Goal: Information Seeking & Learning: Learn about a topic

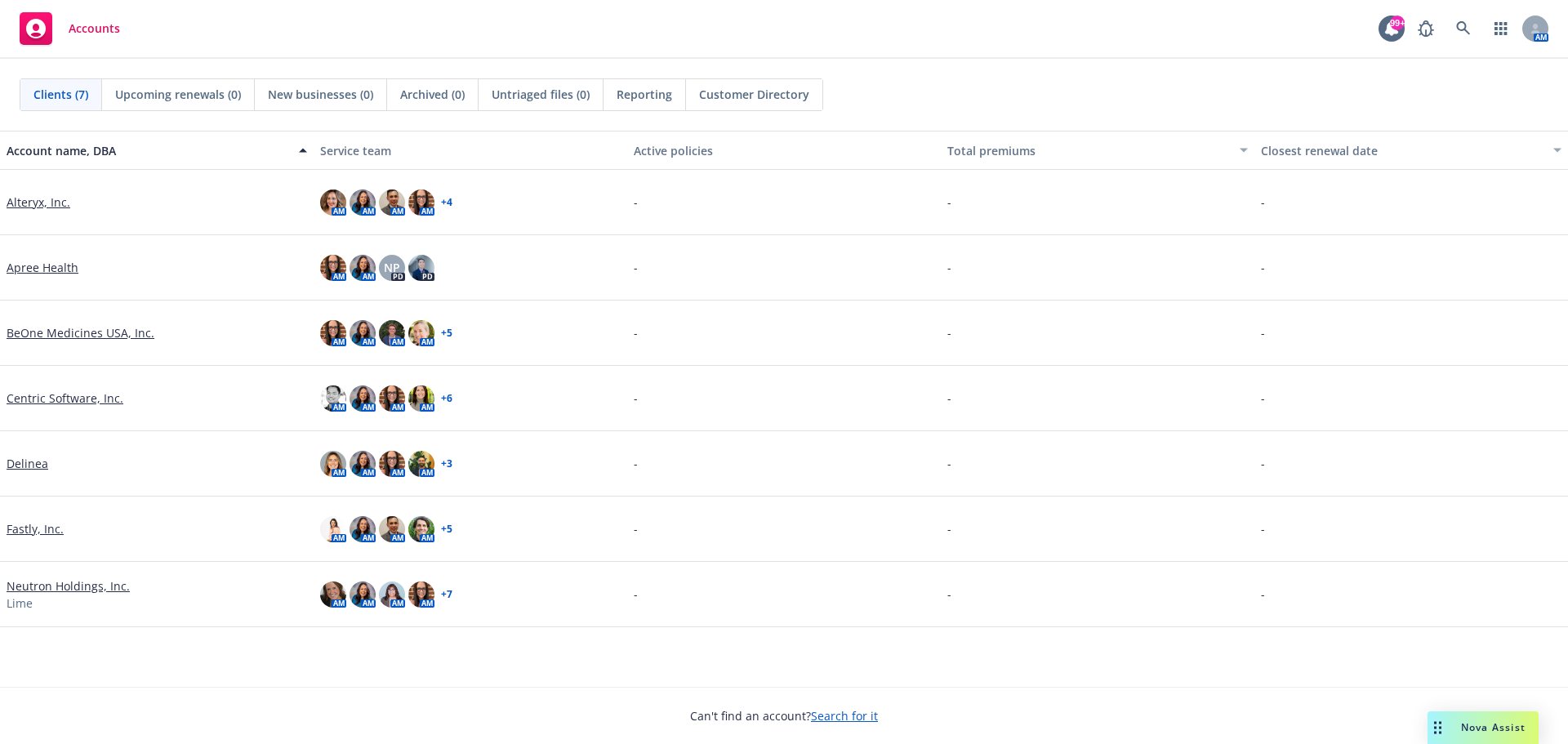
click at [50, 200] on link "Alteryx, Inc." at bounding box center [38, 202] width 64 height 17
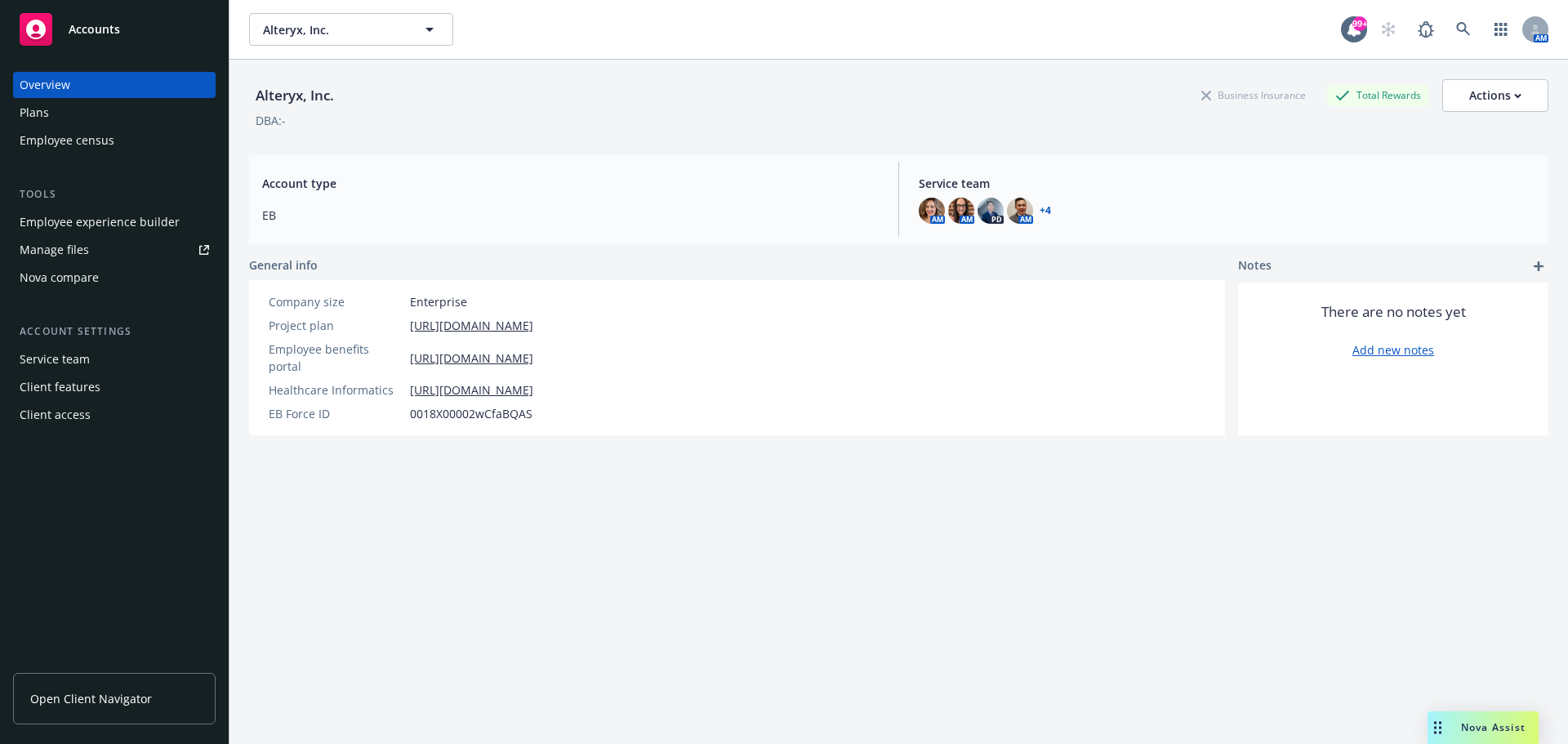
click at [89, 698] on span "Open Client Navigator" at bounding box center [91, 699] width 122 height 17
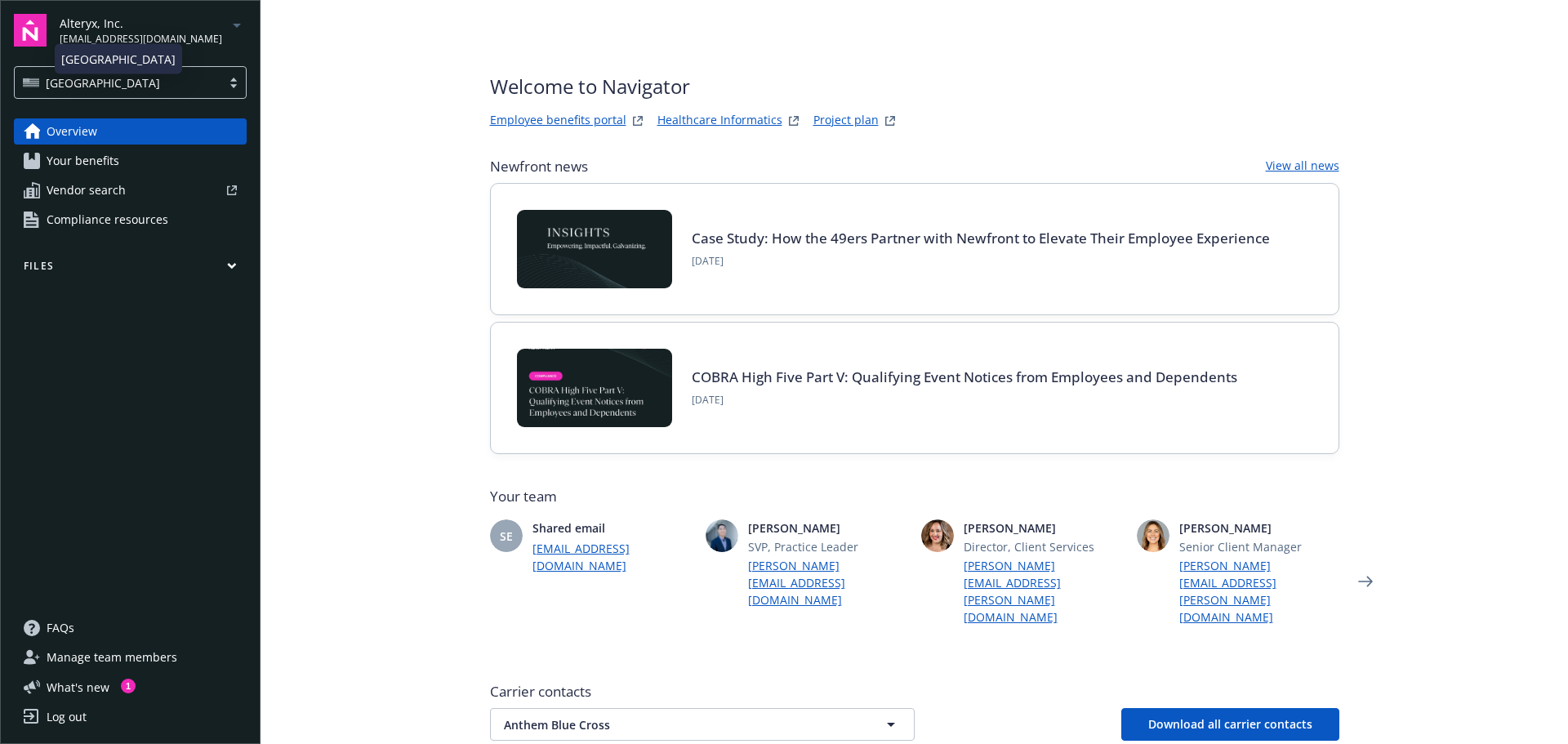
click at [129, 83] on div "USA" at bounding box center [118, 83] width 190 height 17
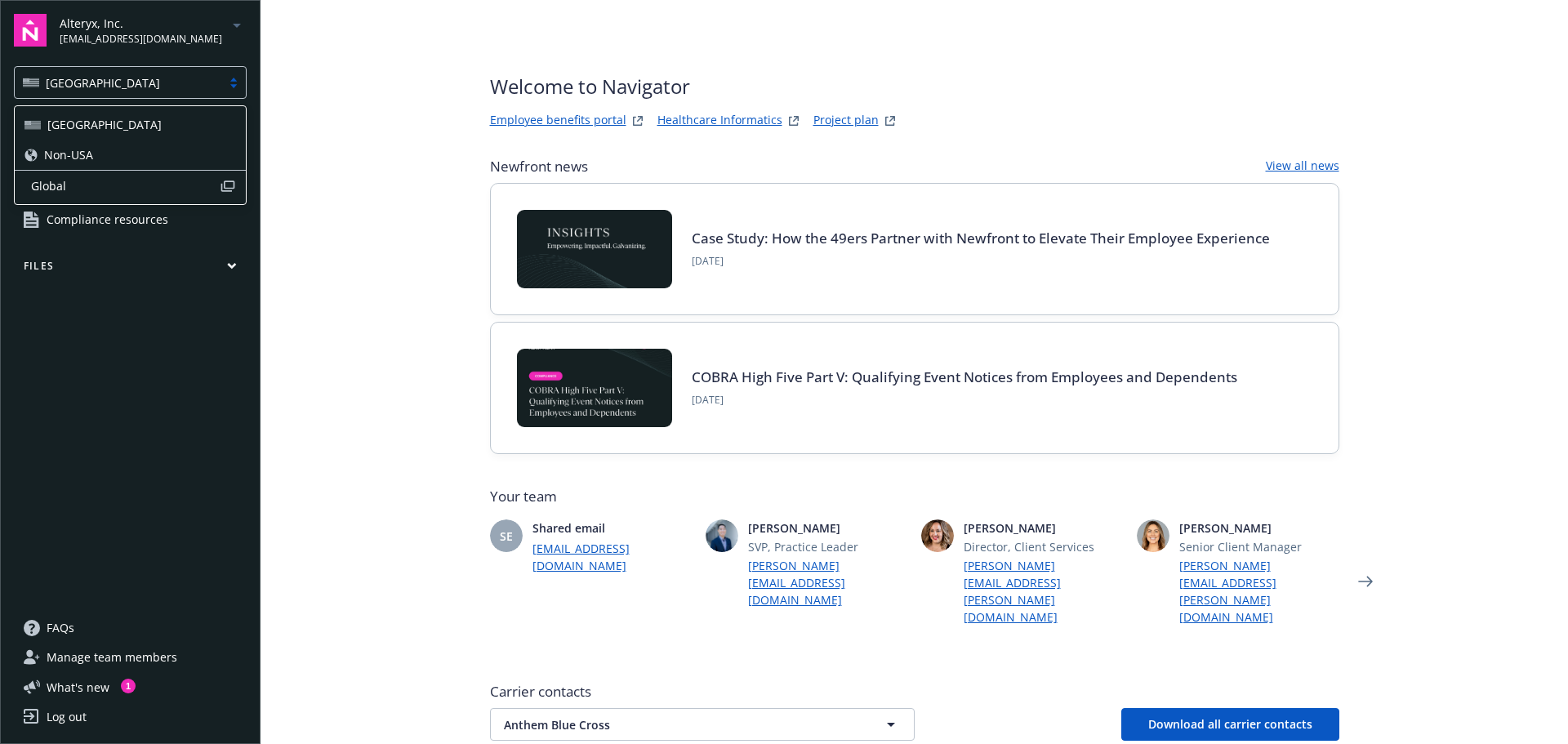
click at [81, 158] on span "Non-USA" at bounding box center [68, 155] width 49 height 17
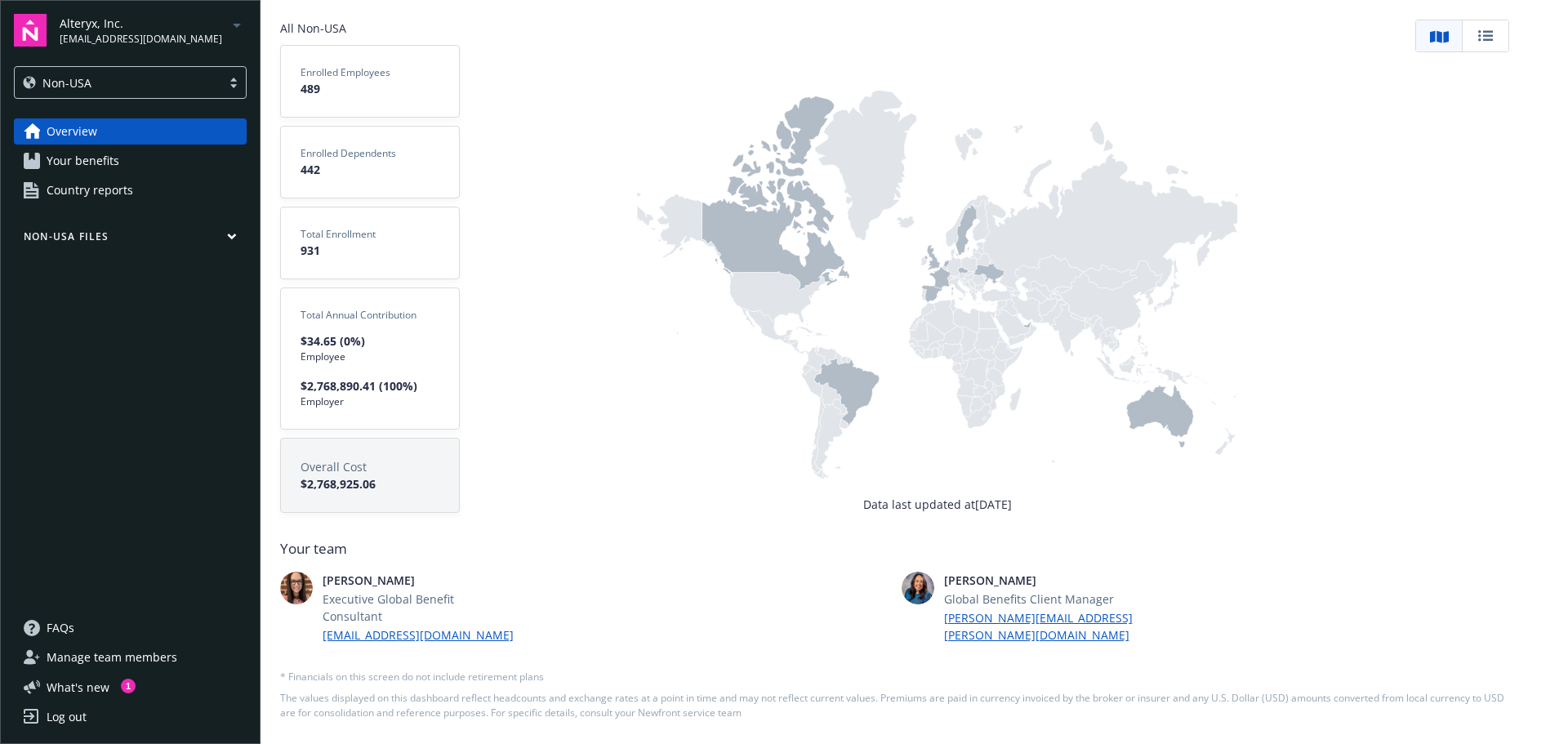
click at [1030, 329] on icon at bounding box center [1027, 325] width 9 height 7
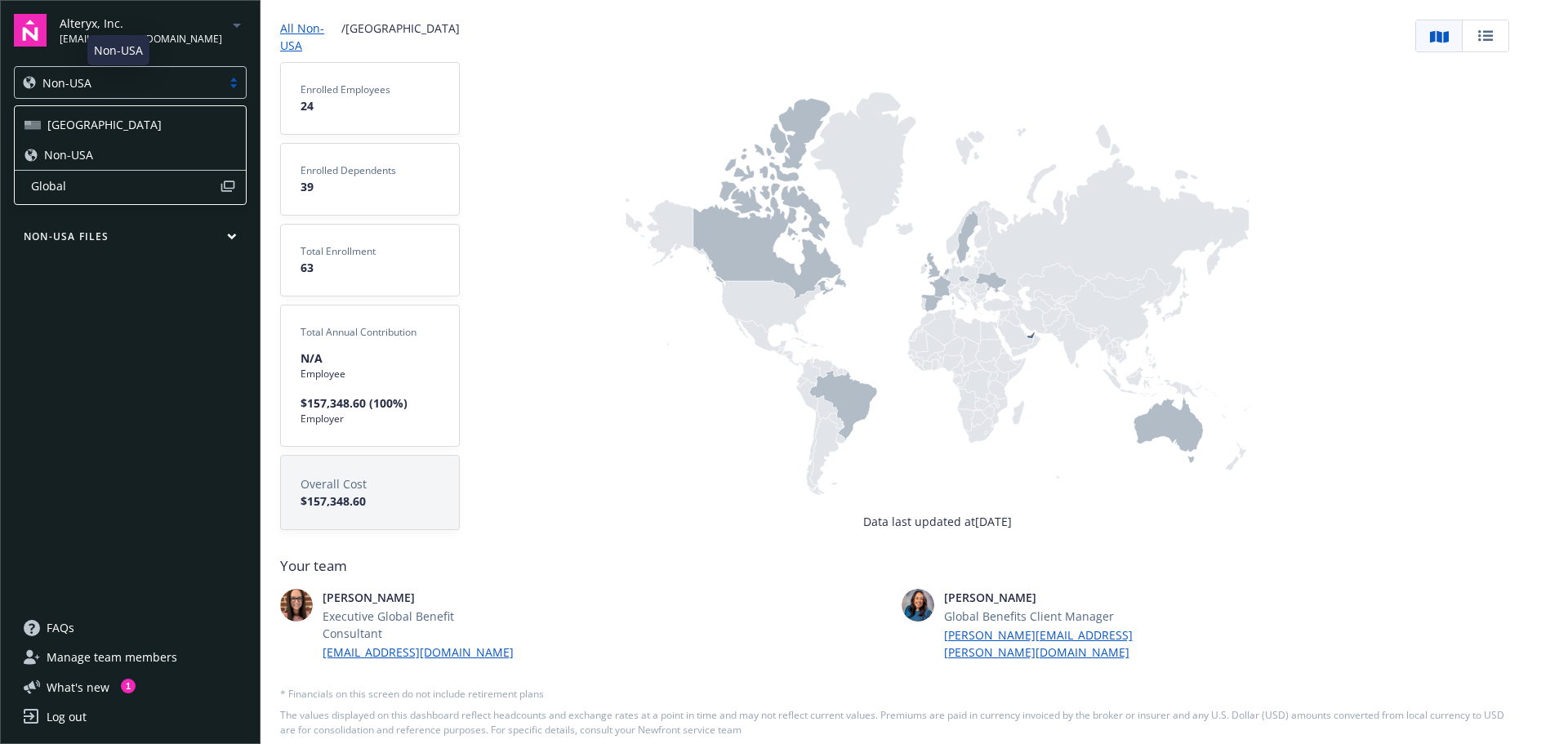
click at [133, 83] on div "Non-USA" at bounding box center [118, 83] width 190 height 17
click at [94, 132] on div "USA" at bounding box center [130, 125] width 211 height 17
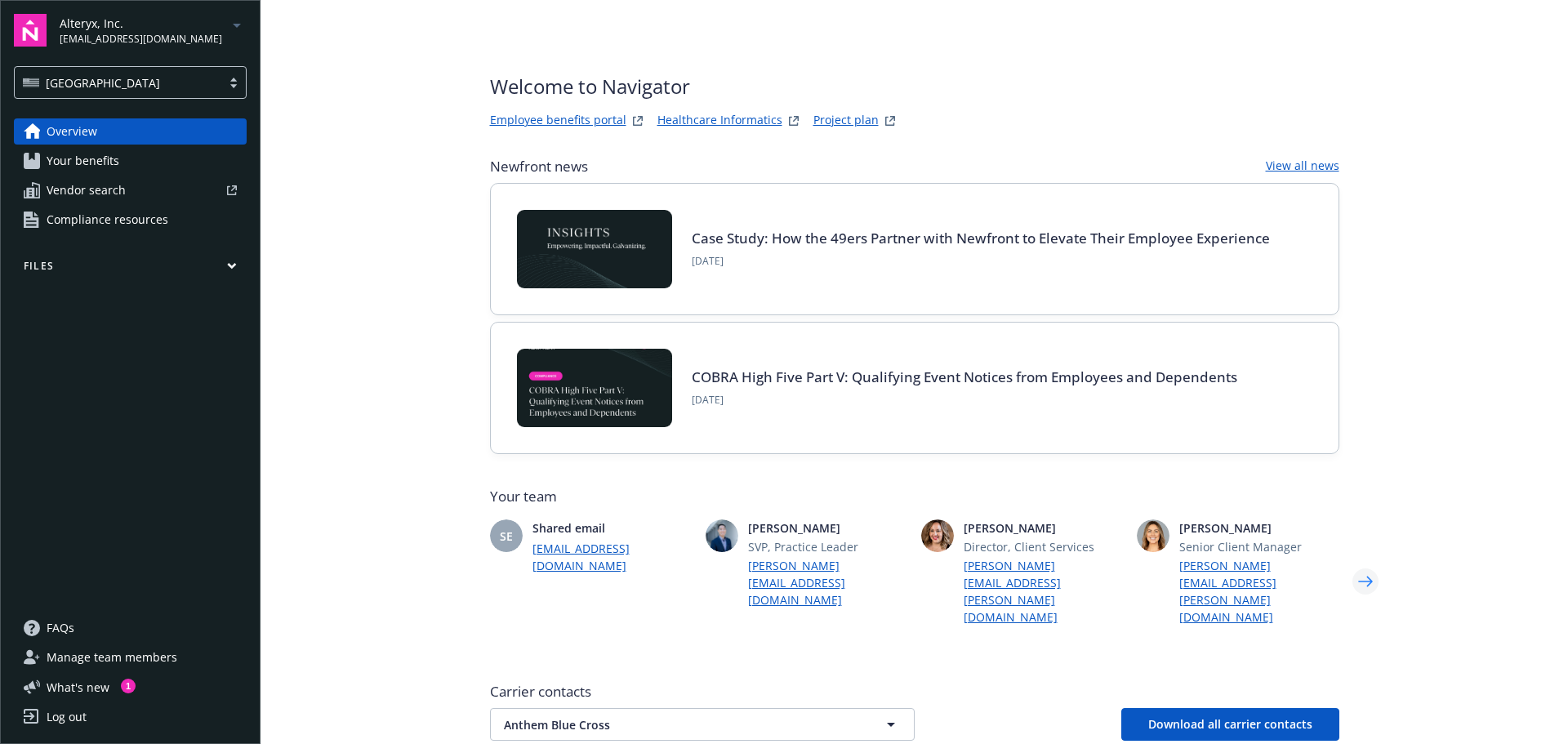
click at [1364, 576] on icon "Next" at bounding box center [1364, 581] width 14 height 10
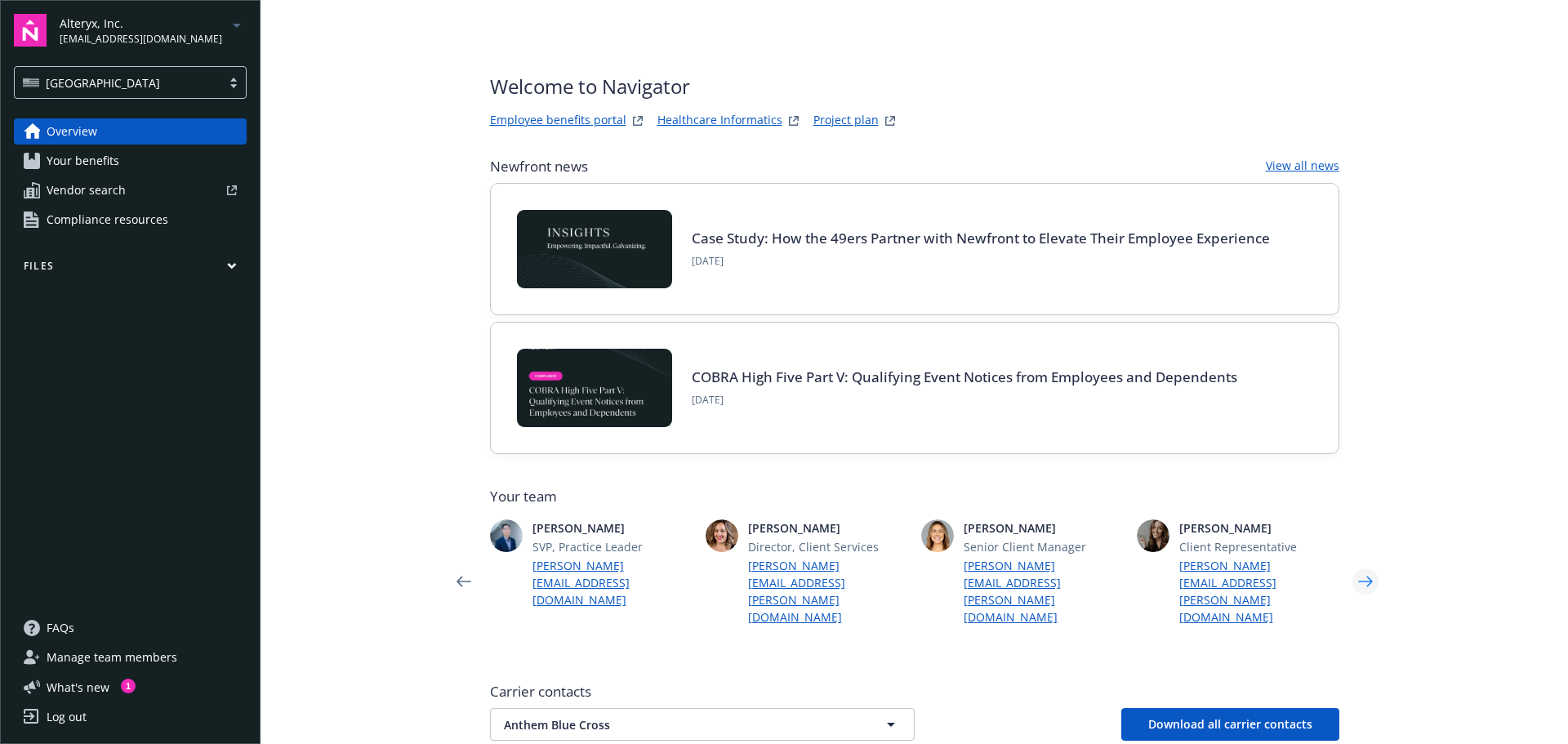
click at [1364, 576] on icon "Next" at bounding box center [1364, 581] width 14 height 10
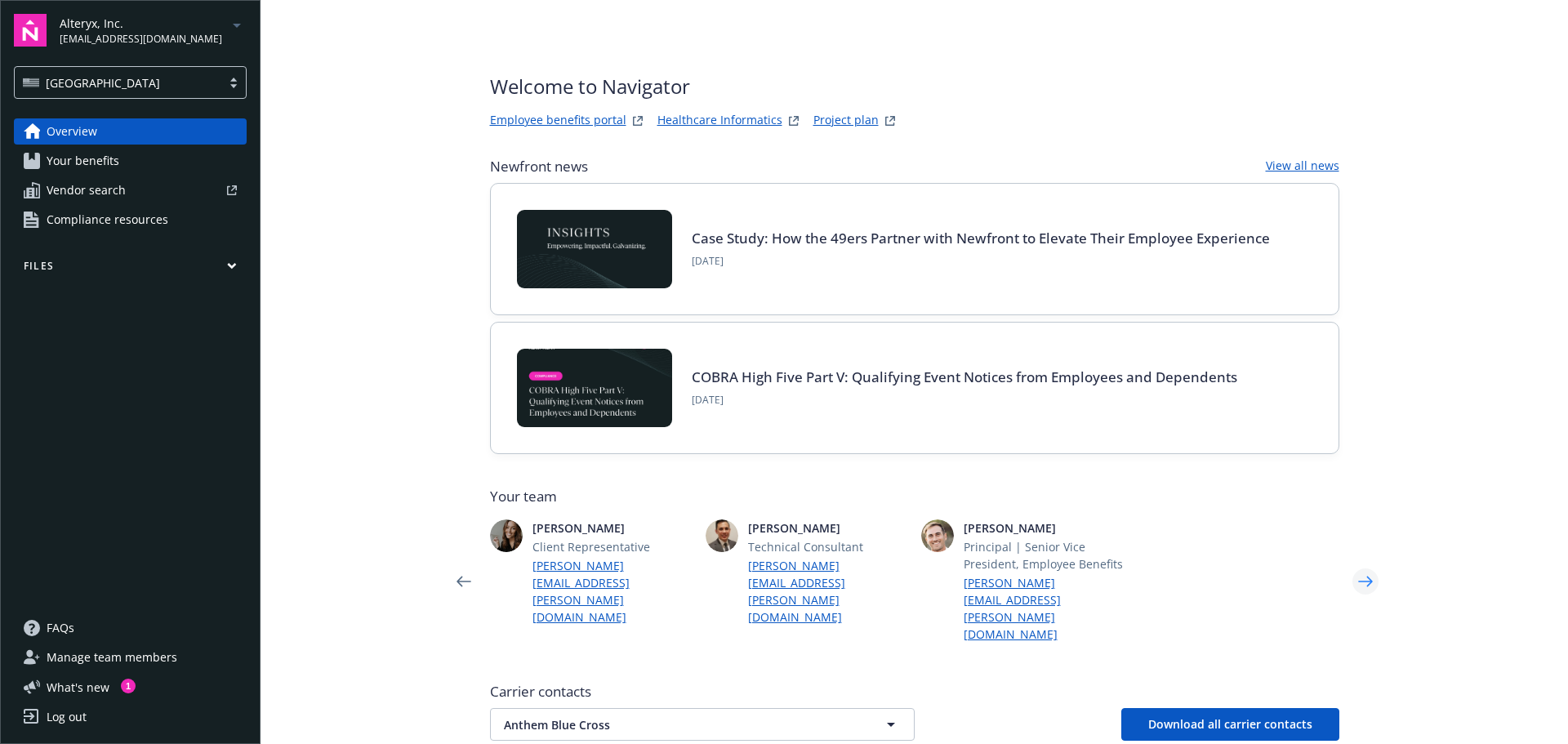
click at [1364, 576] on icon "Next" at bounding box center [1364, 581] width 14 height 10
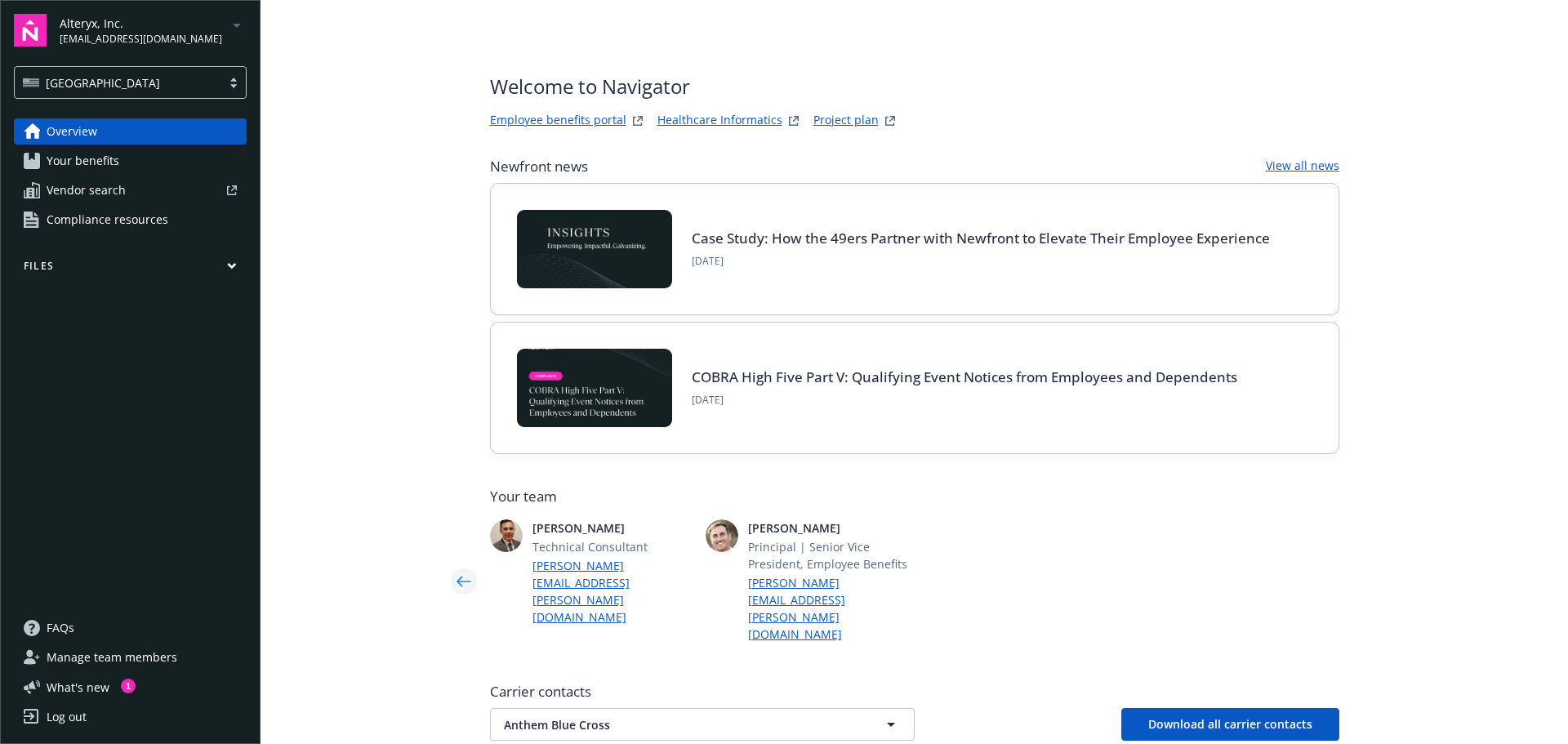
click at [462, 565] on icon "Previous" at bounding box center [463, 581] width 26 height 32
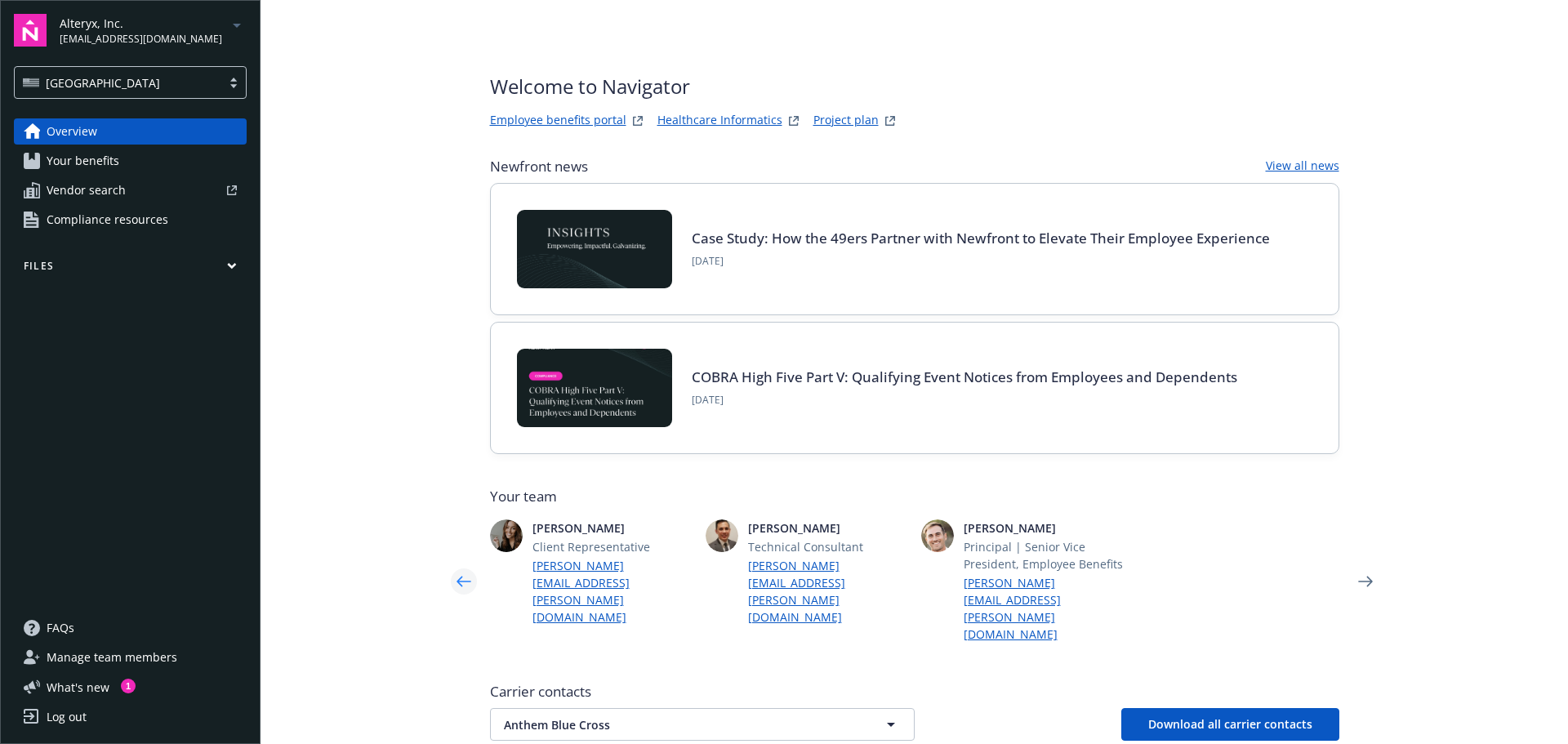
click at [462, 565] on icon "Previous" at bounding box center [463, 581] width 26 height 32
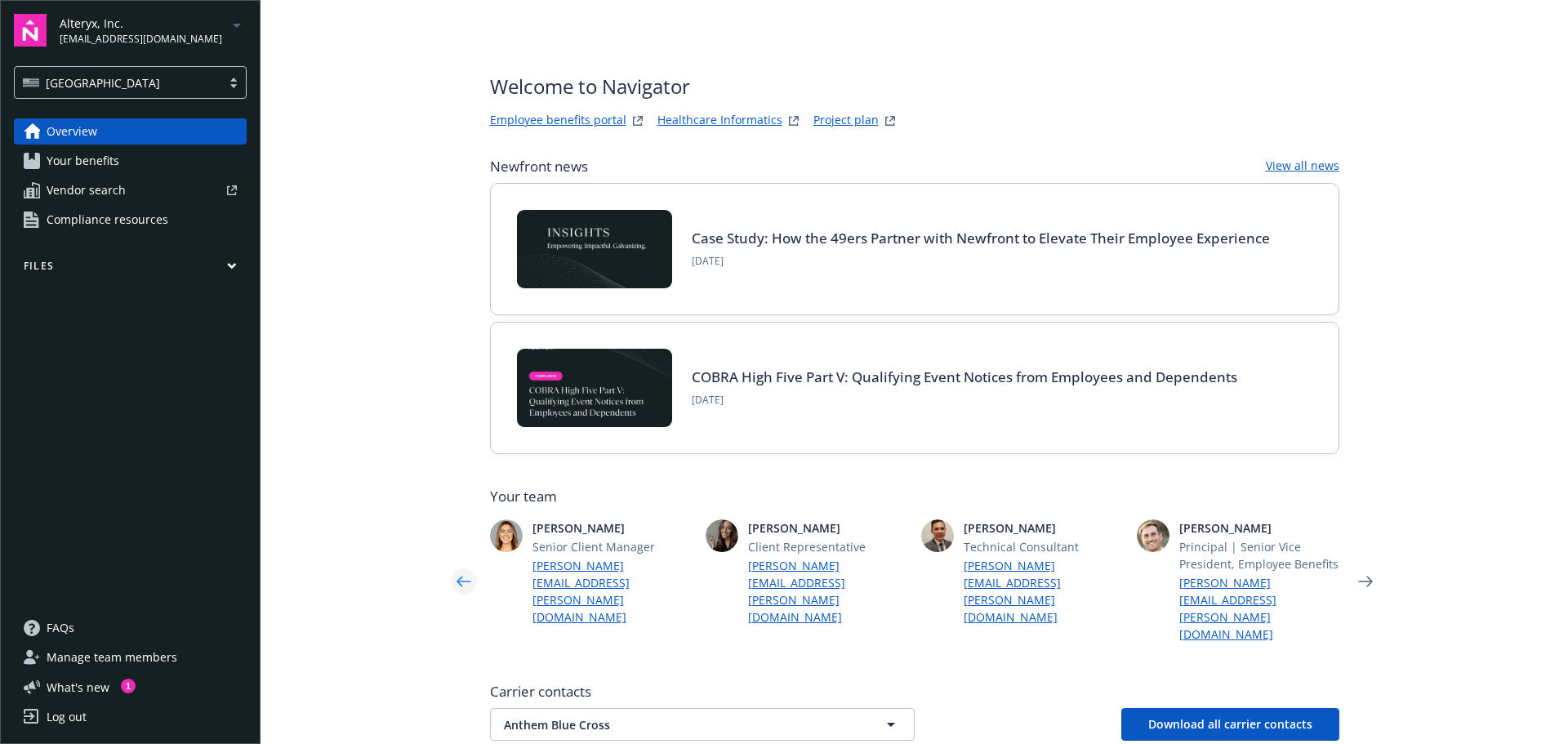
click at [462, 565] on icon "Previous" at bounding box center [463, 581] width 26 height 32
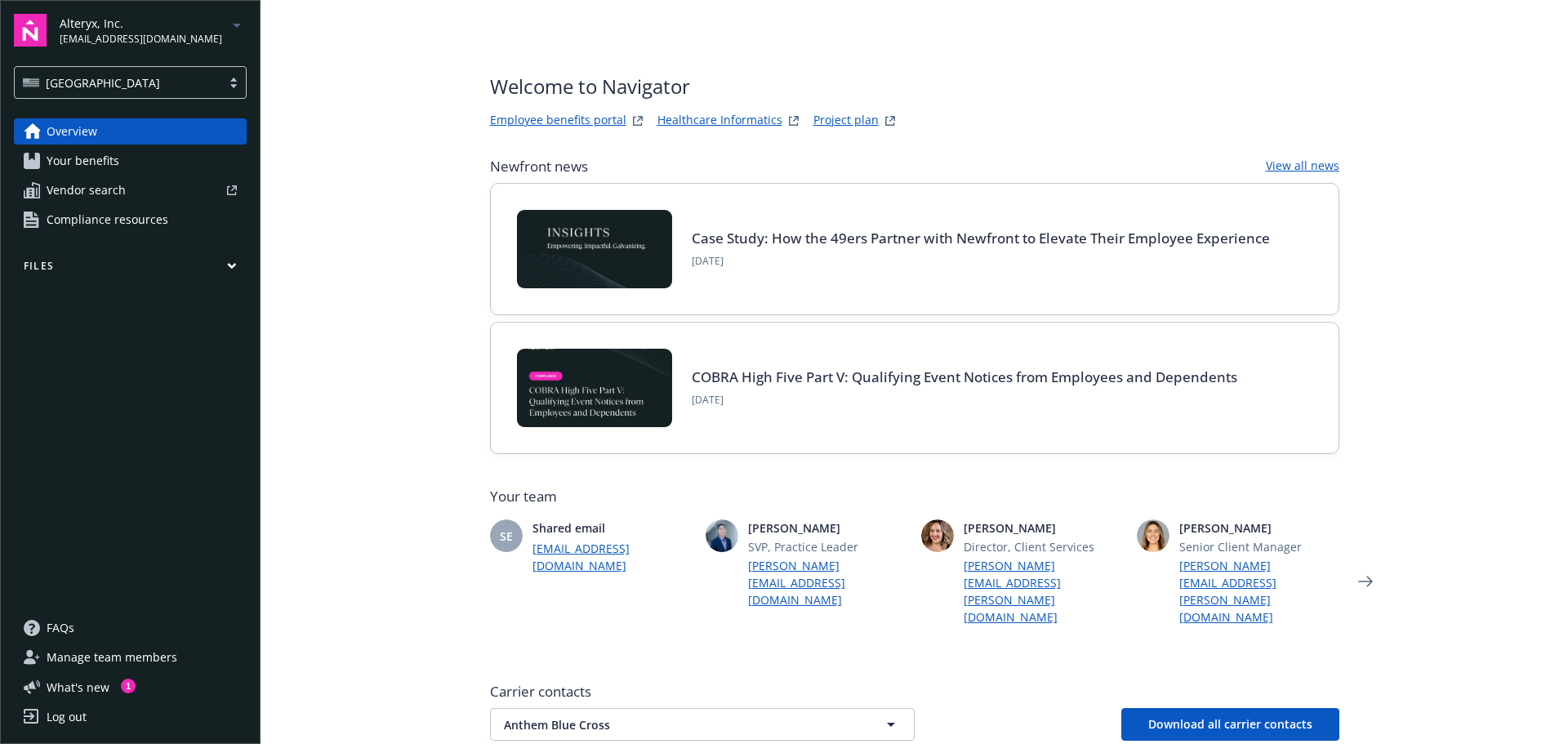
click at [462, 565] on icon "Previous" at bounding box center [463, 581] width 26 height 32
click at [84, 89] on div "USA" at bounding box center [118, 83] width 190 height 17
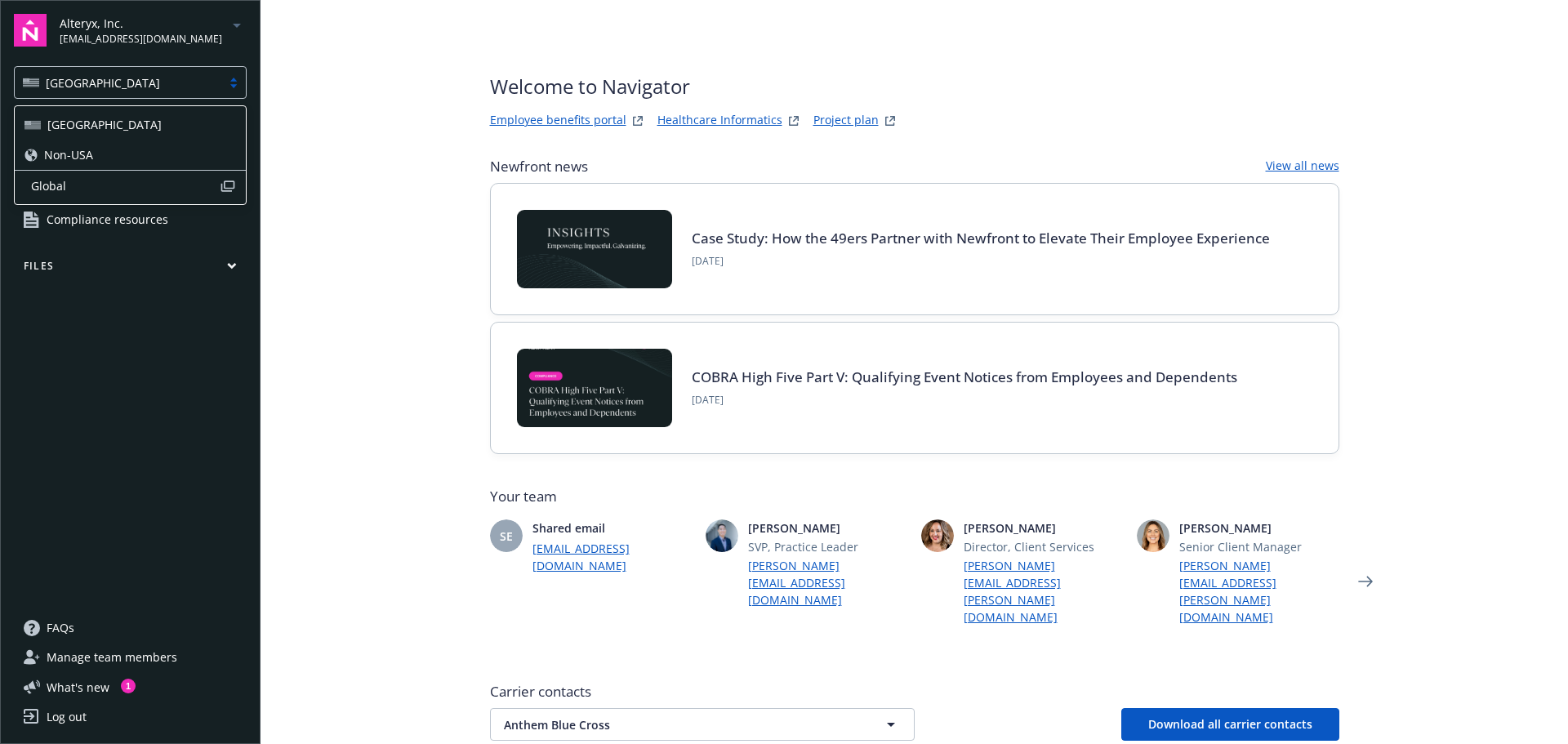
click at [97, 154] on div "Non-USA" at bounding box center [130, 155] width 211 height 17
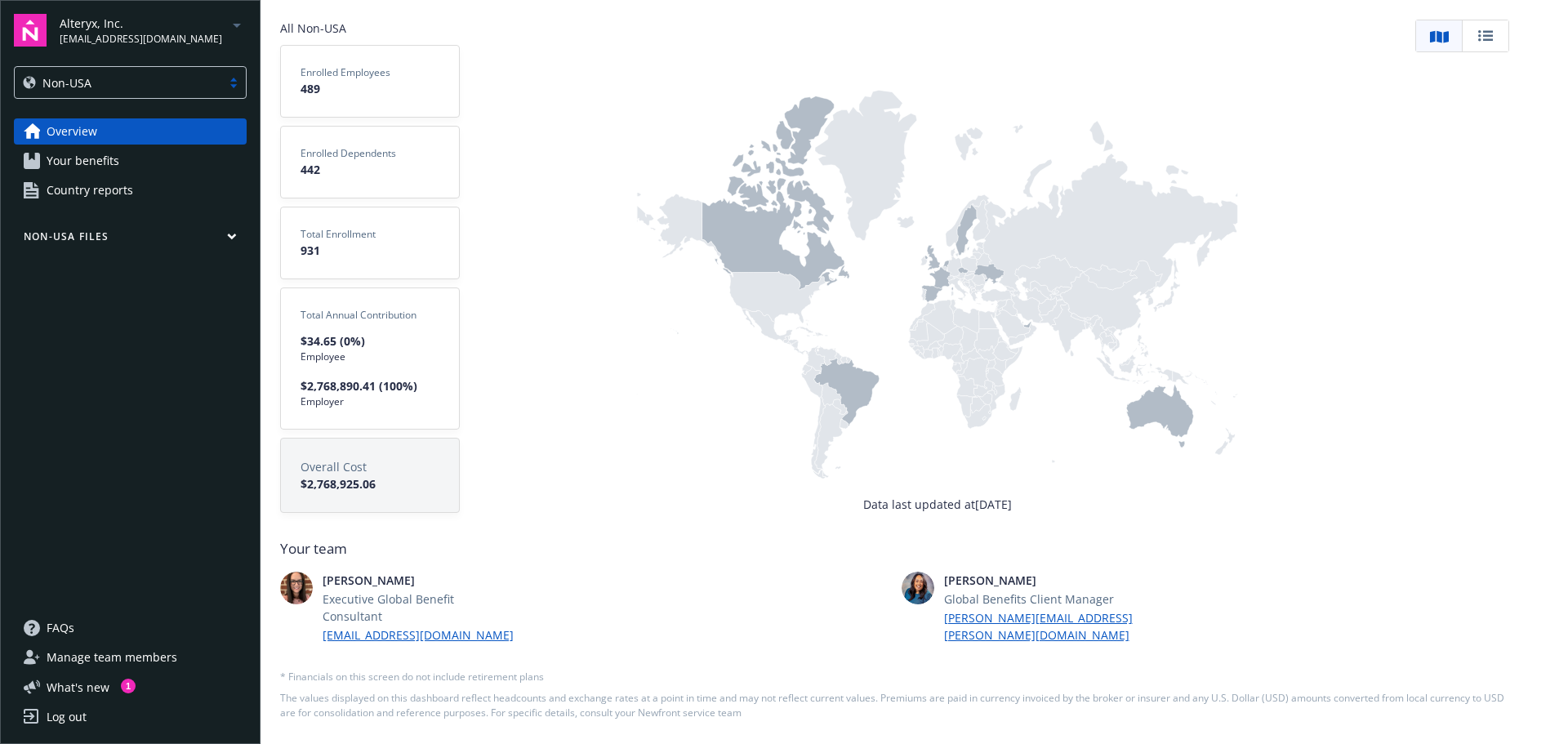
click at [83, 130] on span "Overview" at bounding box center [71, 131] width 50 height 26
click at [805, 129] on icon at bounding box center [776, 192] width 148 height 193
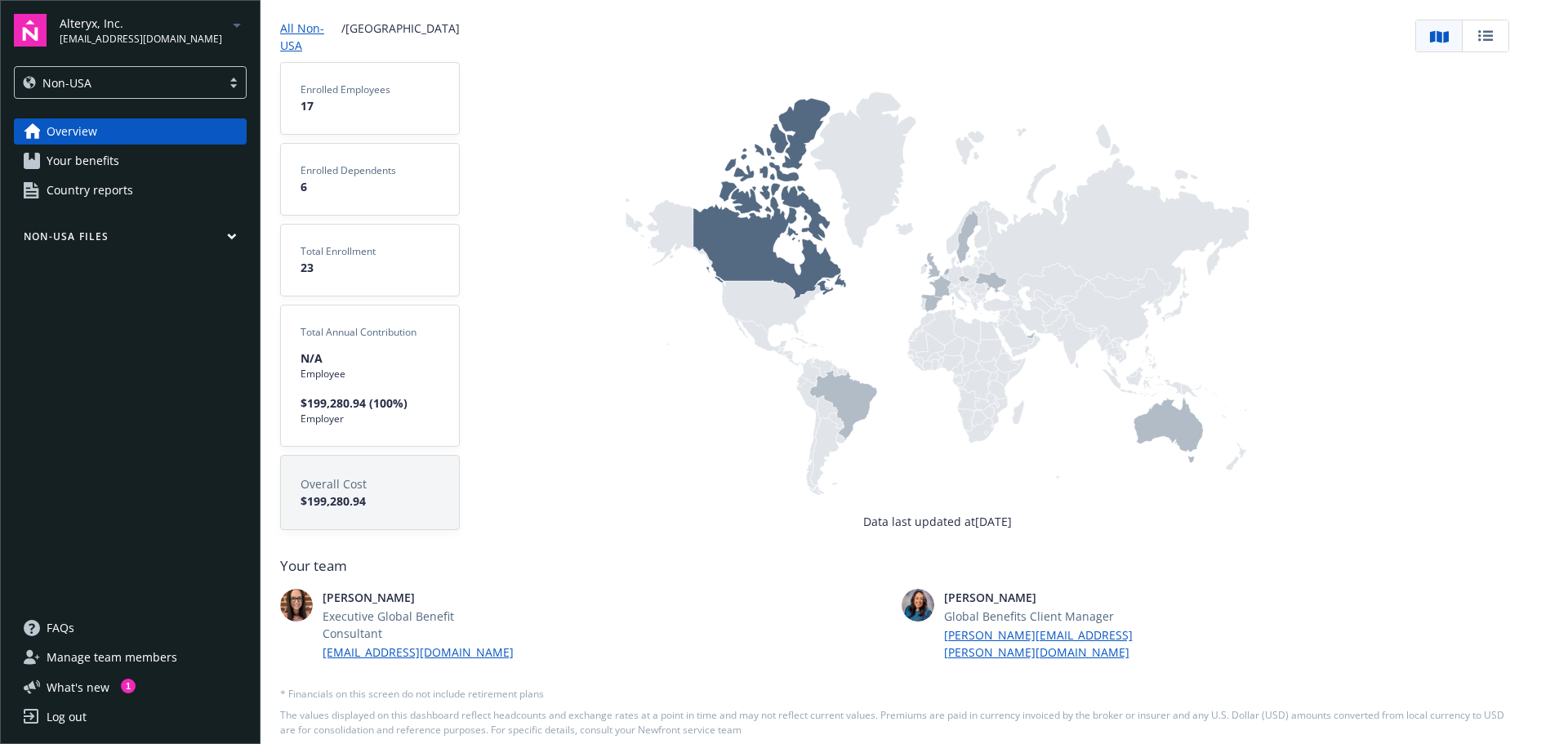
click at [854, 402] on icon at bounding box center [843, 405] width 68 height 71
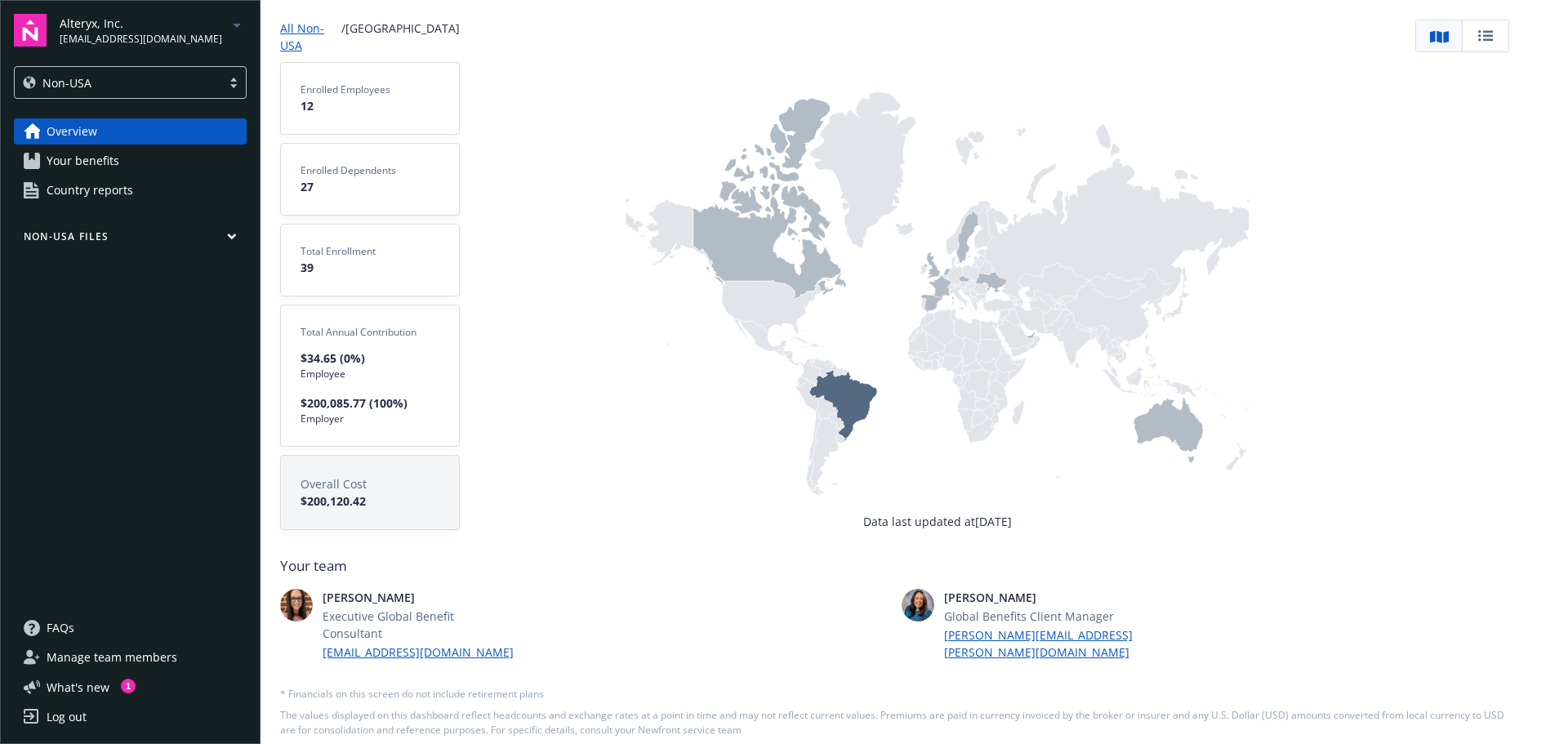
click at [77, 134] on span "Overview" at bounding box center [71, 131] width 50 height 26
click at [75, 84] on span "Non-USA" at bounding box center [67, 83] width 49 height 17
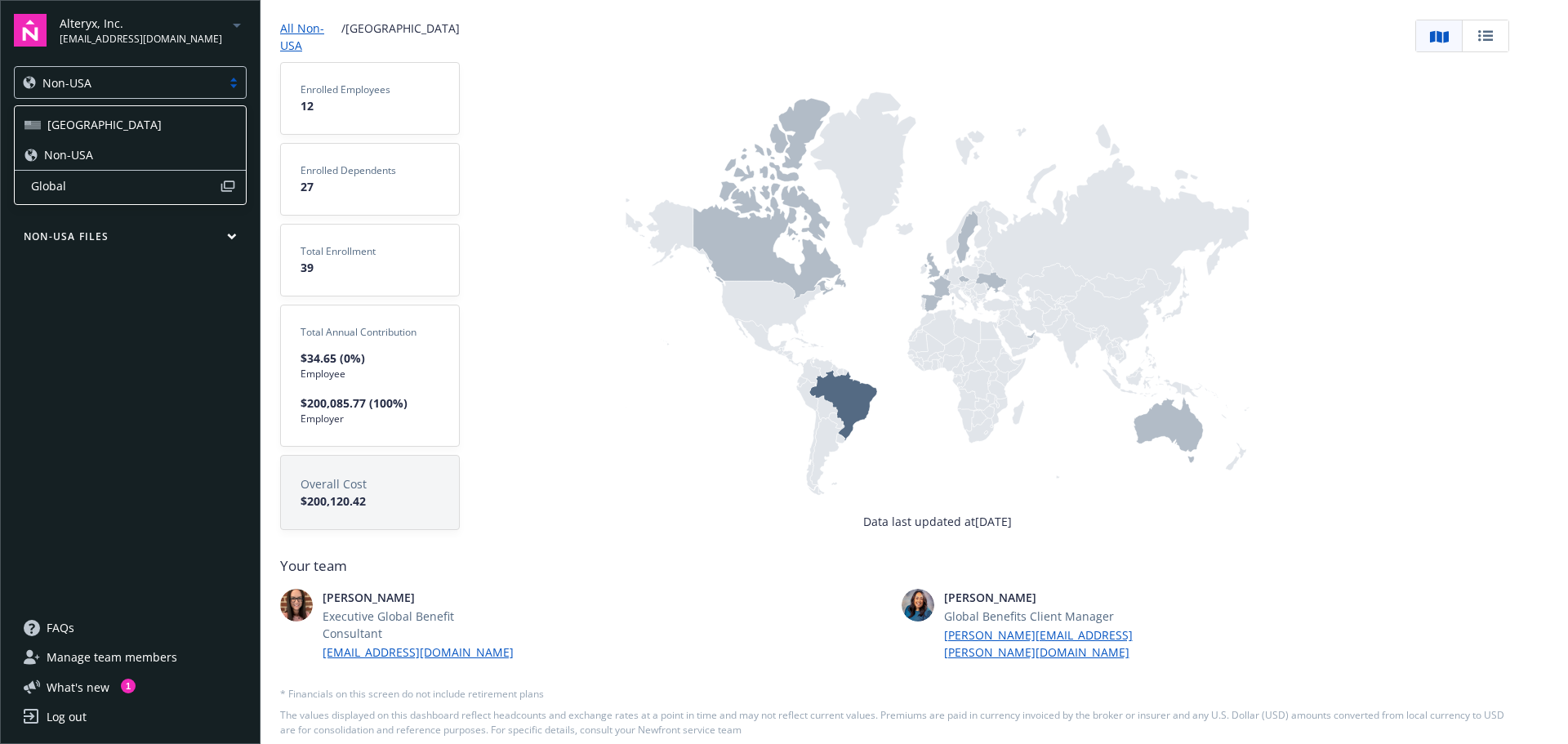
click at [75, 151] on span "Non-USA" at bounding box center [68, 155] width 49 height 17
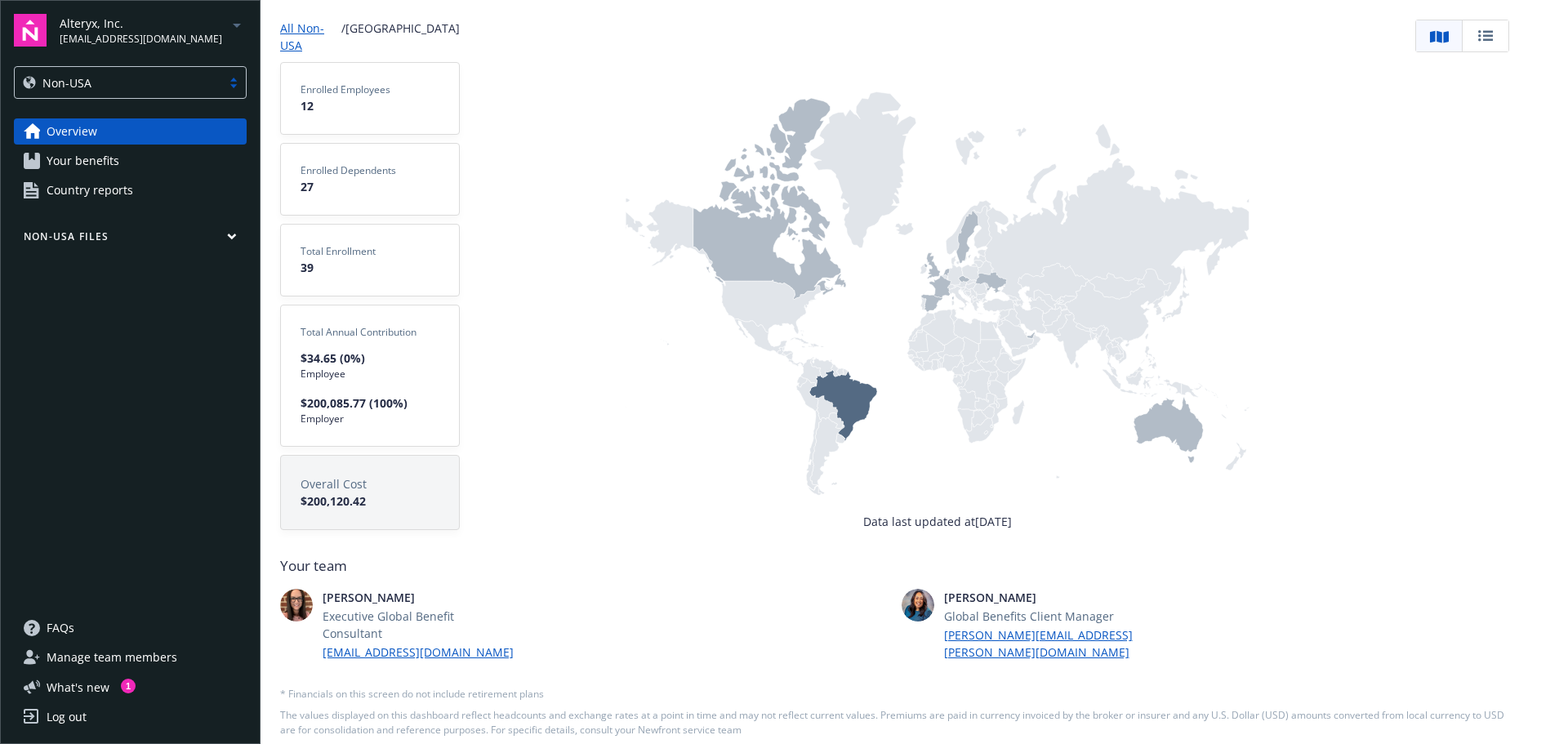
click at [731, 244] on icon at bounding box center [769, 198] width 152 height 201
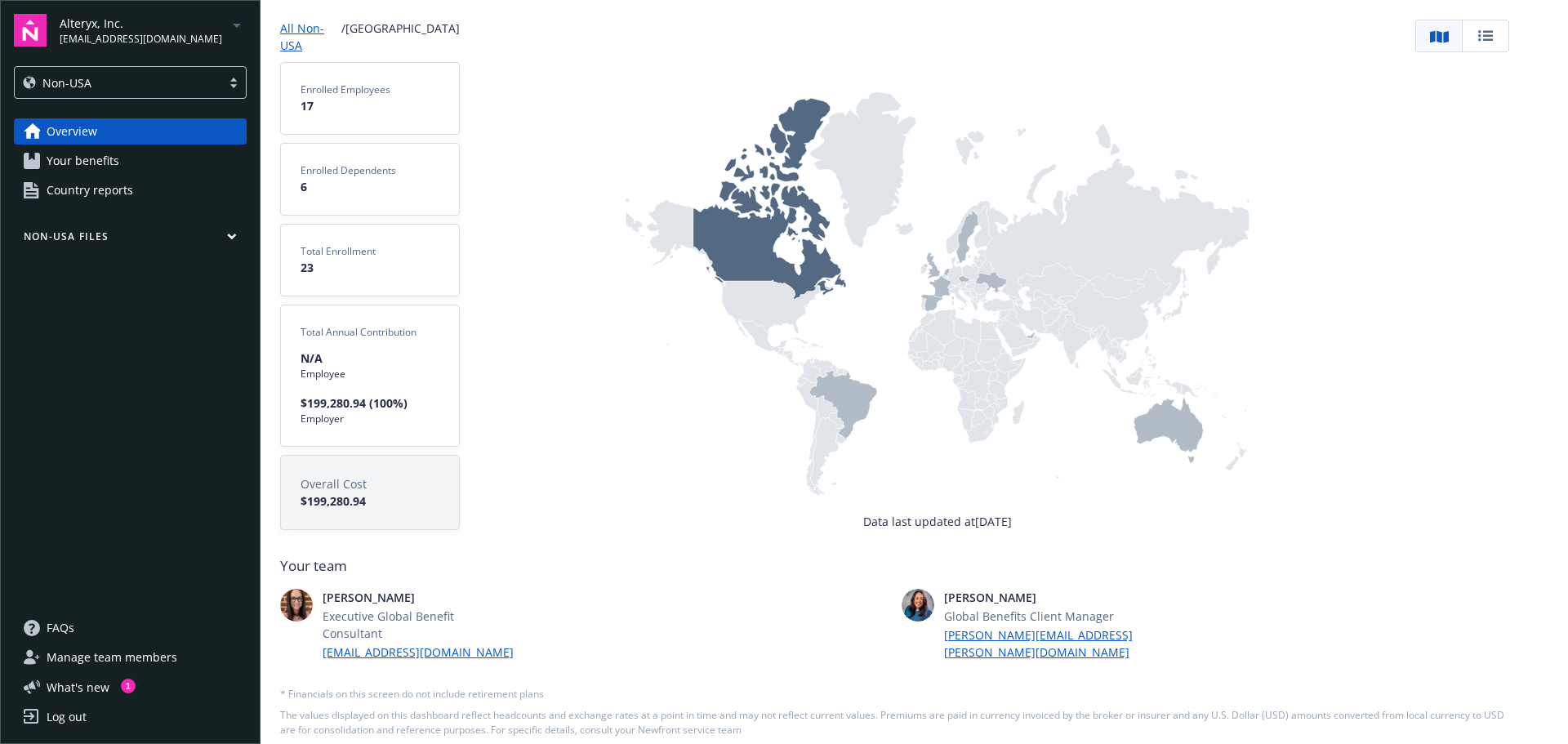
click at [839, 387] on icon at bounding box center [843, 405] width 68 height 71
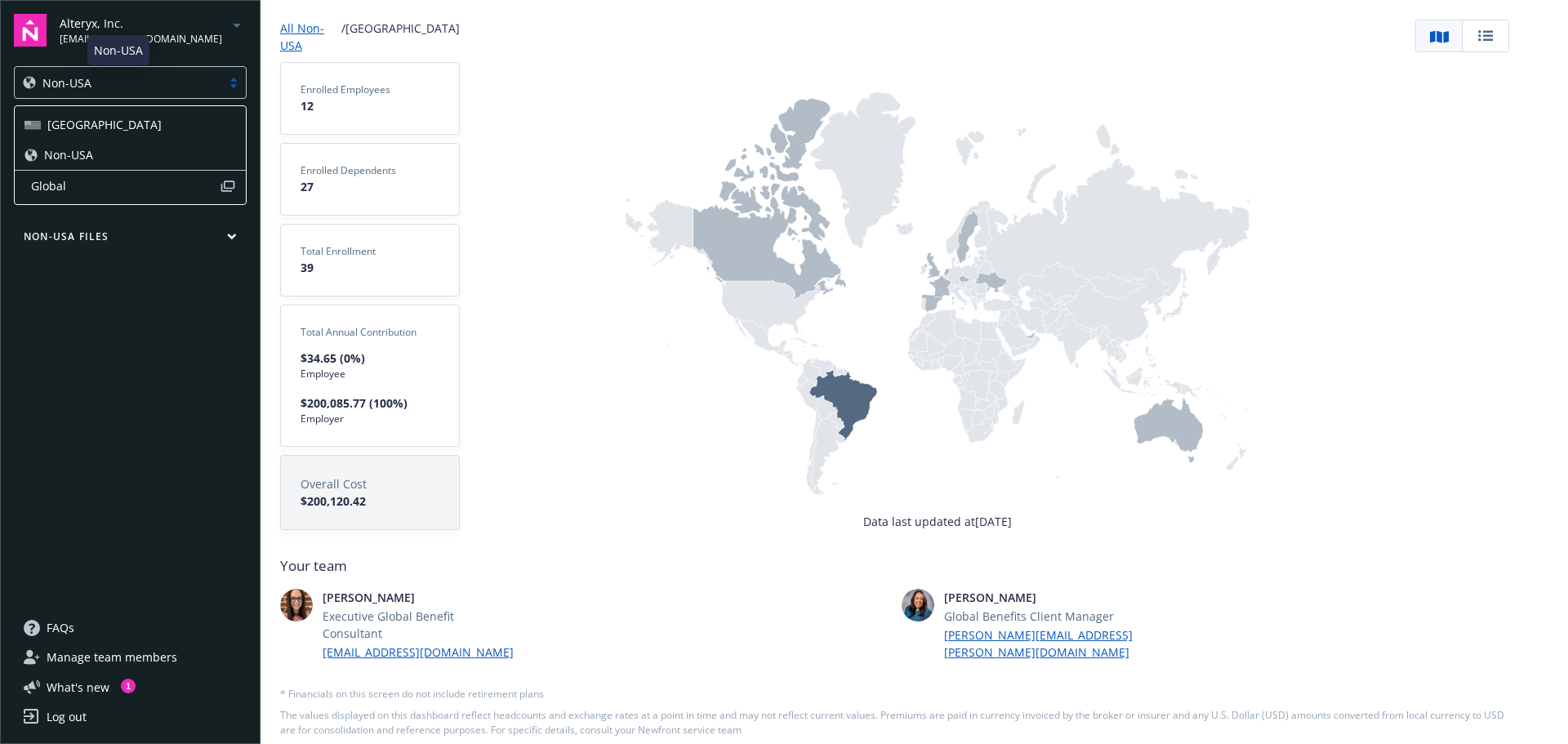
click at [89, 88] on span "Non-USA" at bounding box center [67, 83] width 49 height 17
click at [90, 152] on span "Non-USA" at bounding box center [68, 155] width 49 height 17
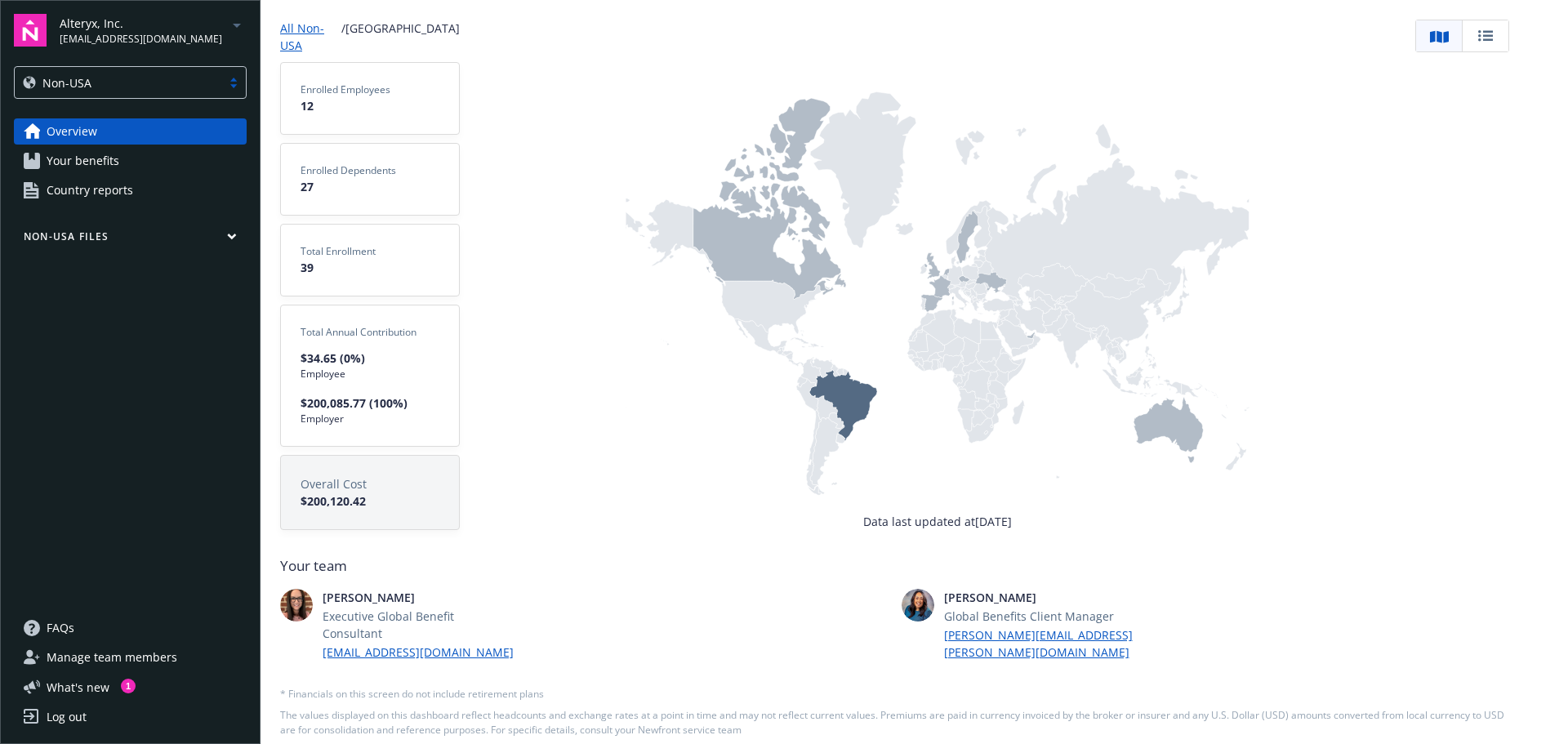
click at [589, 330] on div "Data last updated at September 26, 2025" at bounding box center [937, 275] width 955 height 511
click at [301, 25] on link "All Non-USA" at bounding box center [308, 37] width 58 height 34
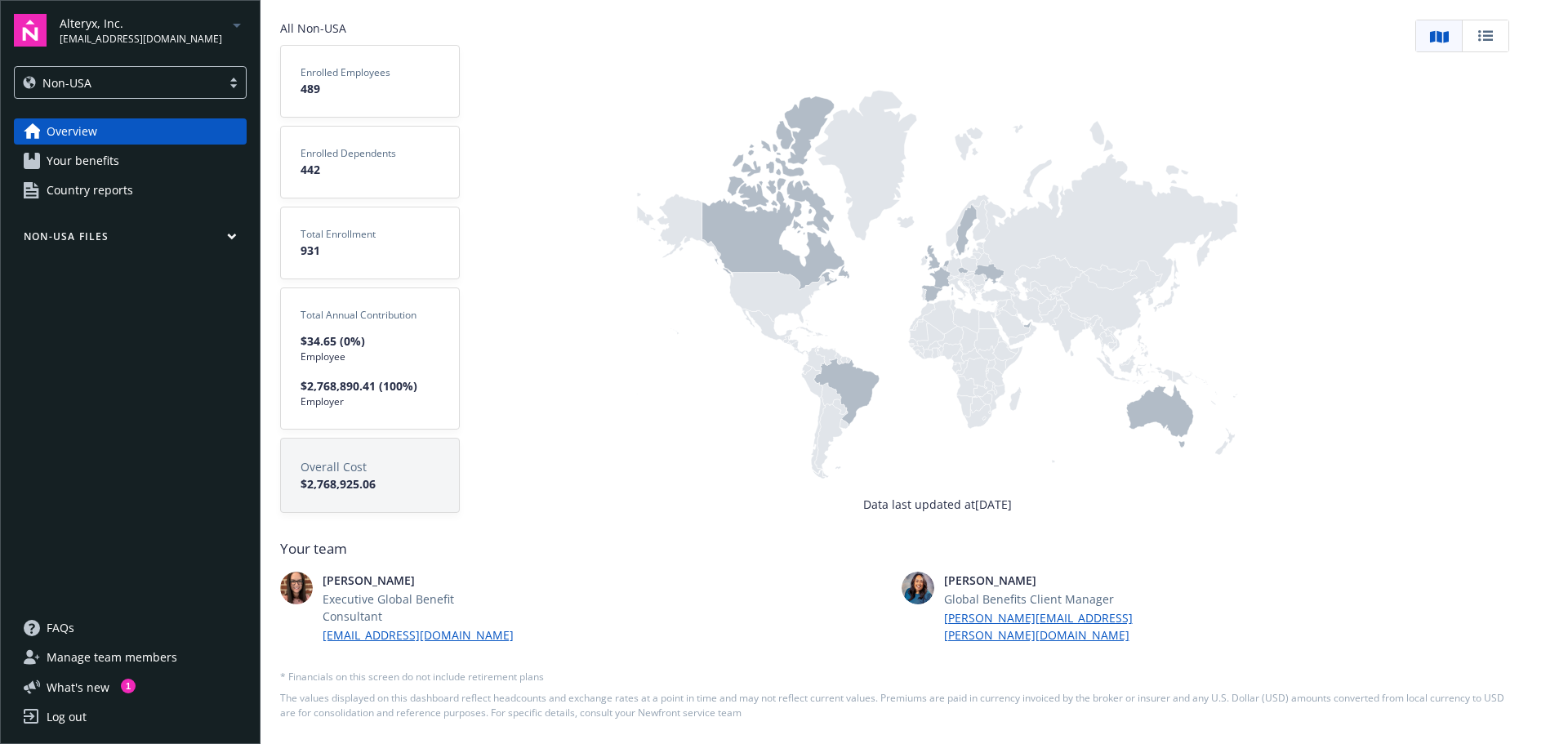
click at [586, 460] on div "Data last updated at September 26, 2025" at bounding box center [937, 267] width 955 height 493
click at [743, 251] on icon at bounding box center [776, 192] width 148 height 193
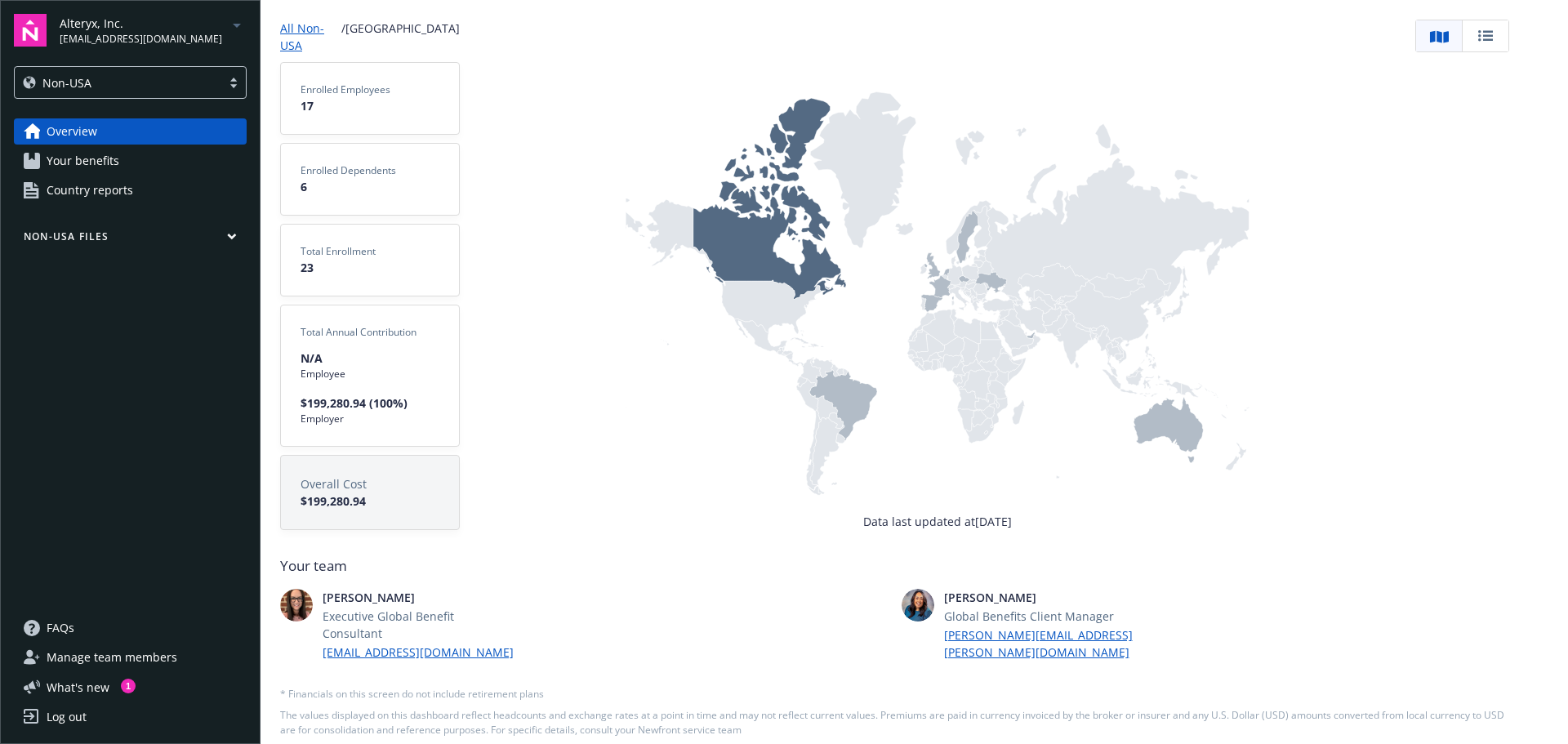
click at [648, 360] on rect at bounding box center [937, 278] width 625 height 469
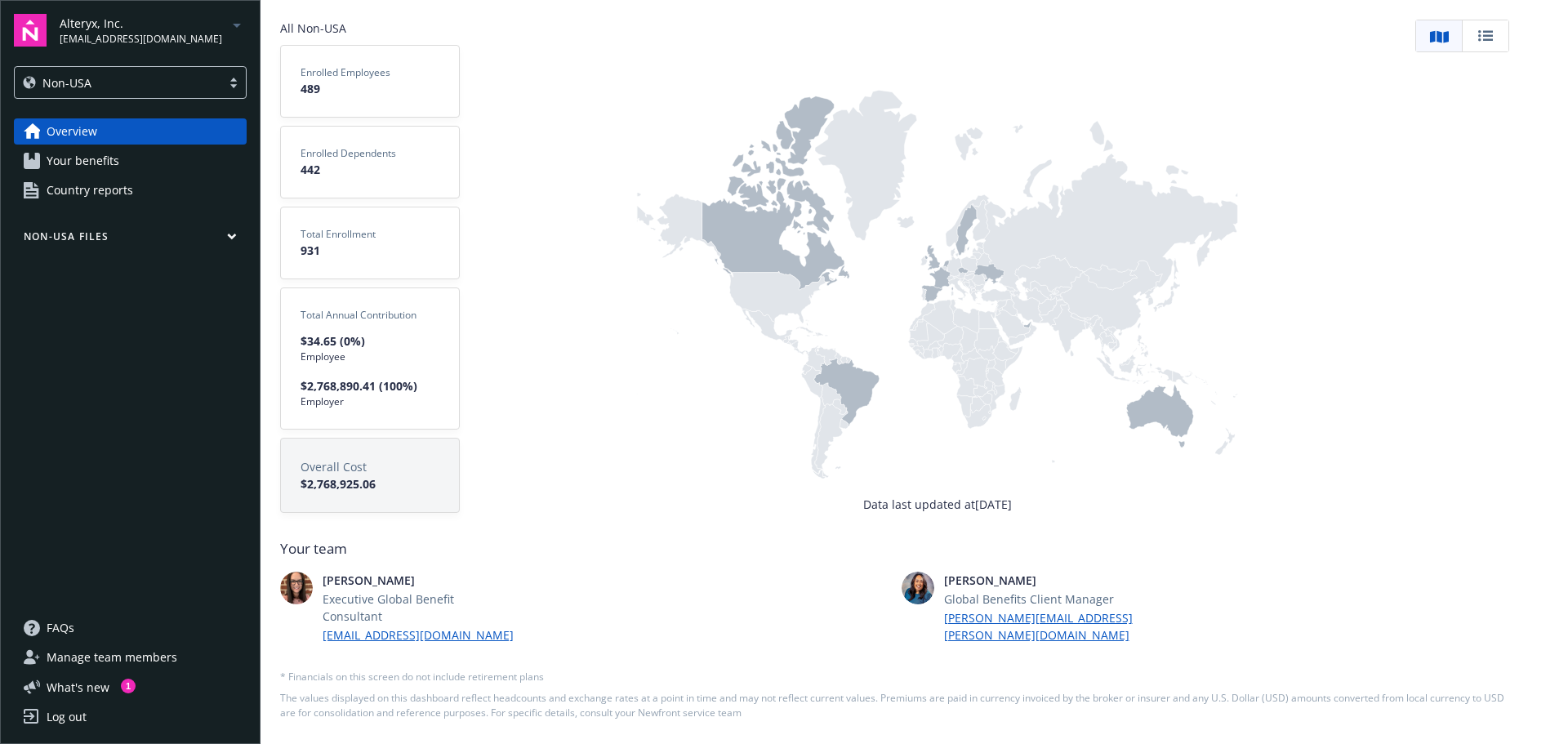
click at [707, 241] on icon at bounding box center [776, 192] width 148 height 193
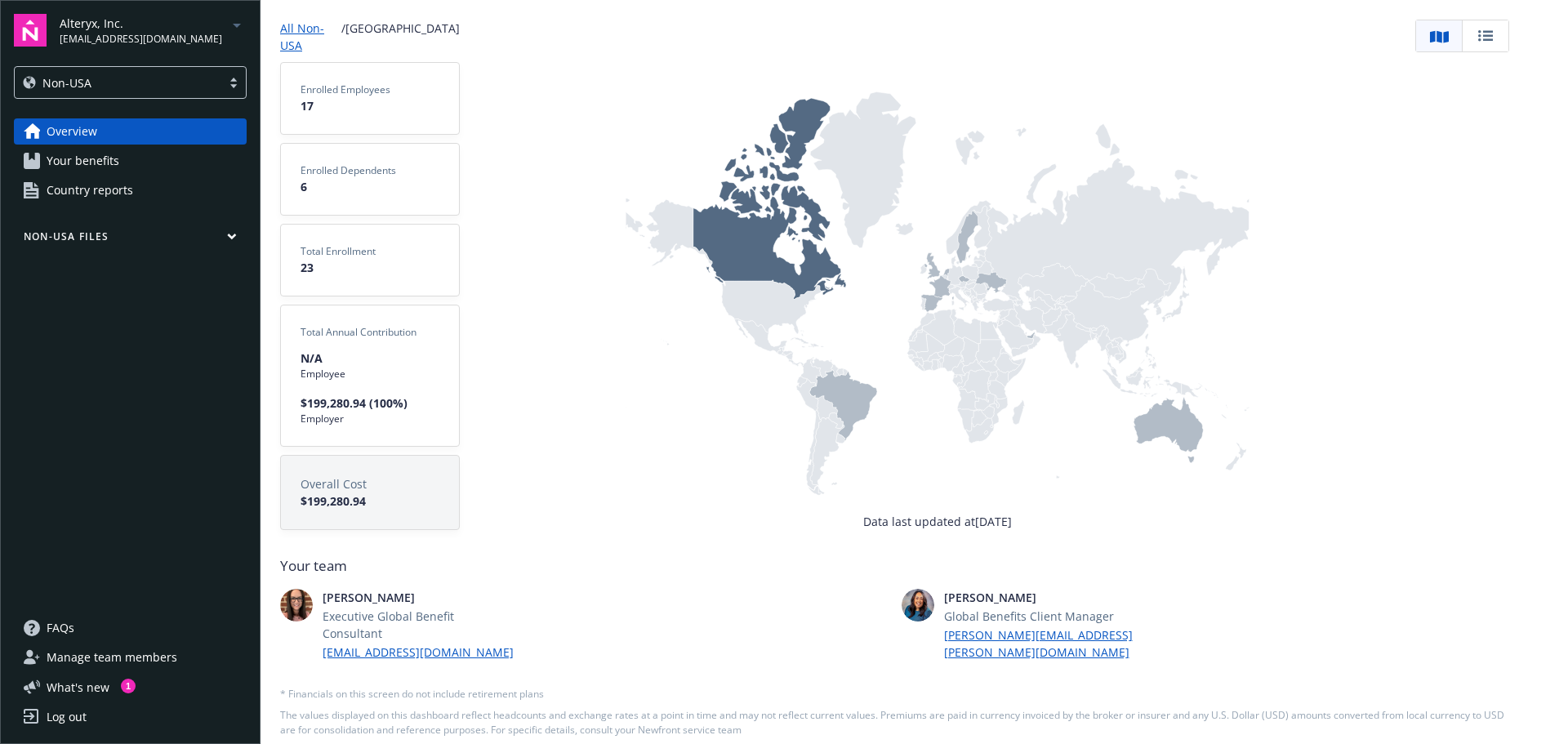
click at [970, 233] on icon at bounding box center [966, 236] width 22 height 52
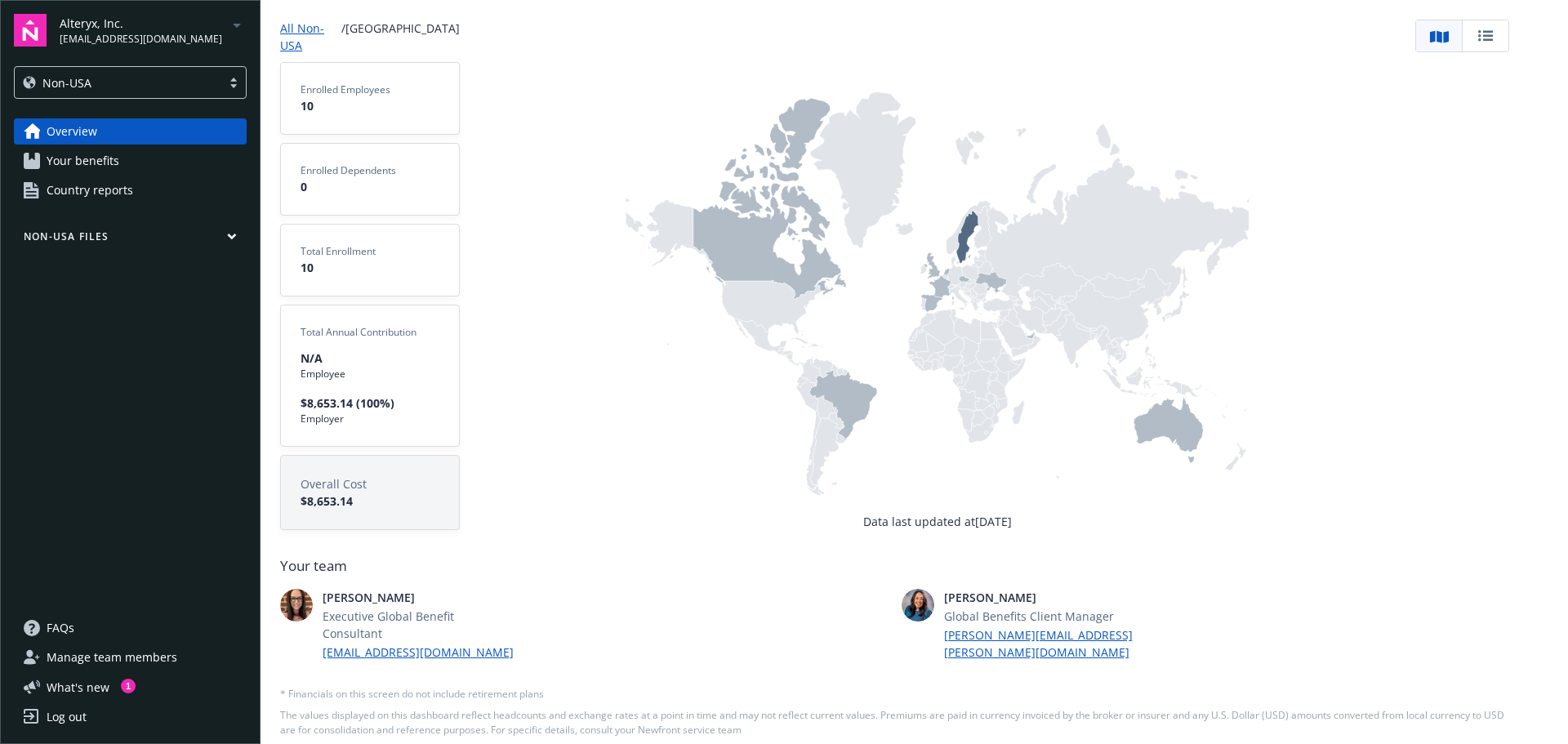
click at [998, 282] on icon at bounding box center [991, 283] width 31 height 21
click at [941, 285] on icon at bounding box center [942, 288] width 25 height 25
click at [932, 303] on icon at bounding box center [931, 303] width 21 height 18
click at [933, 263] on icon at bounding box center [932, 265] width 16 height 26
click at [1184, 422] on icon at bounding box center [1167, 431] width 69 height 66
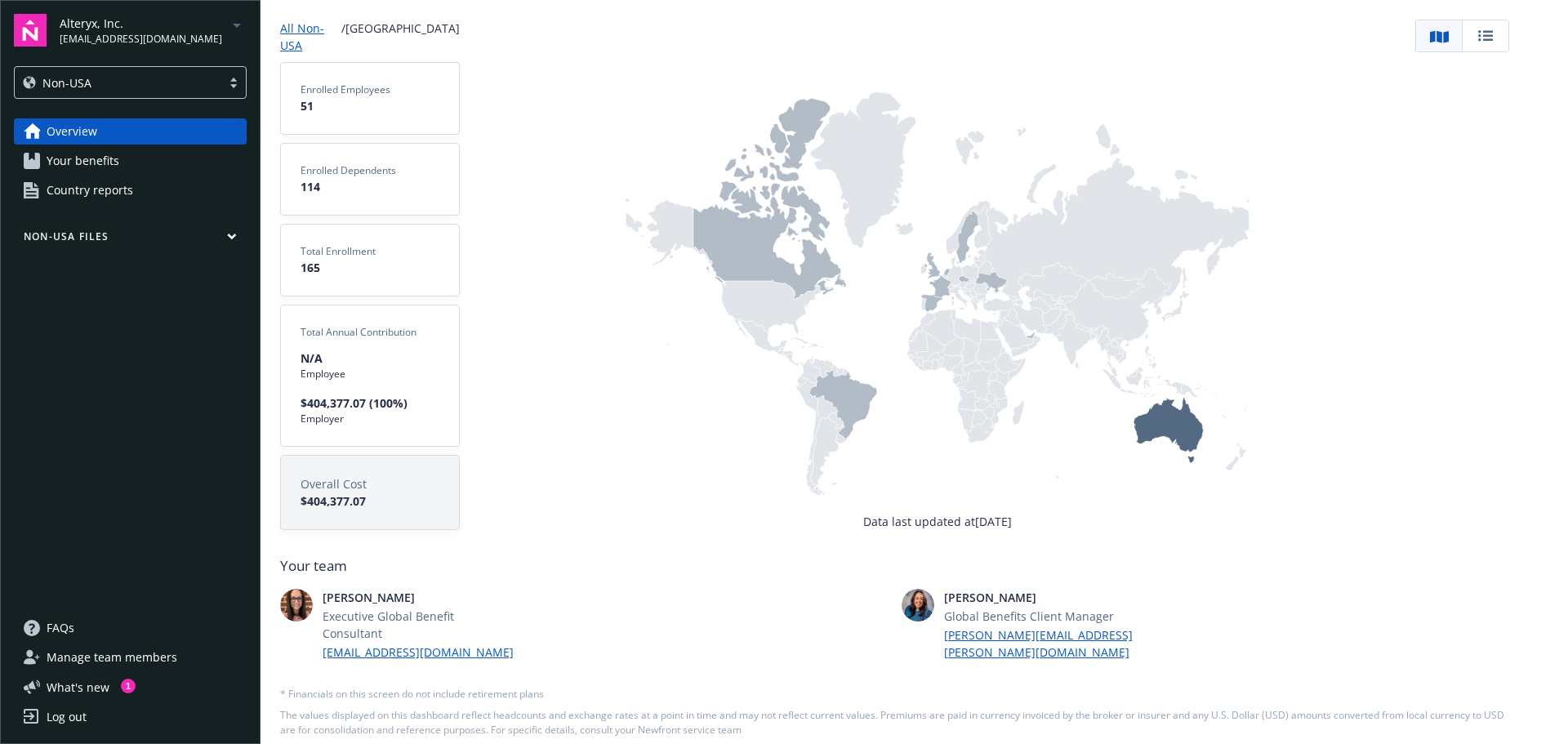
click at [752, 432] on rect at bounding box center [937, 278] width 625 height 469
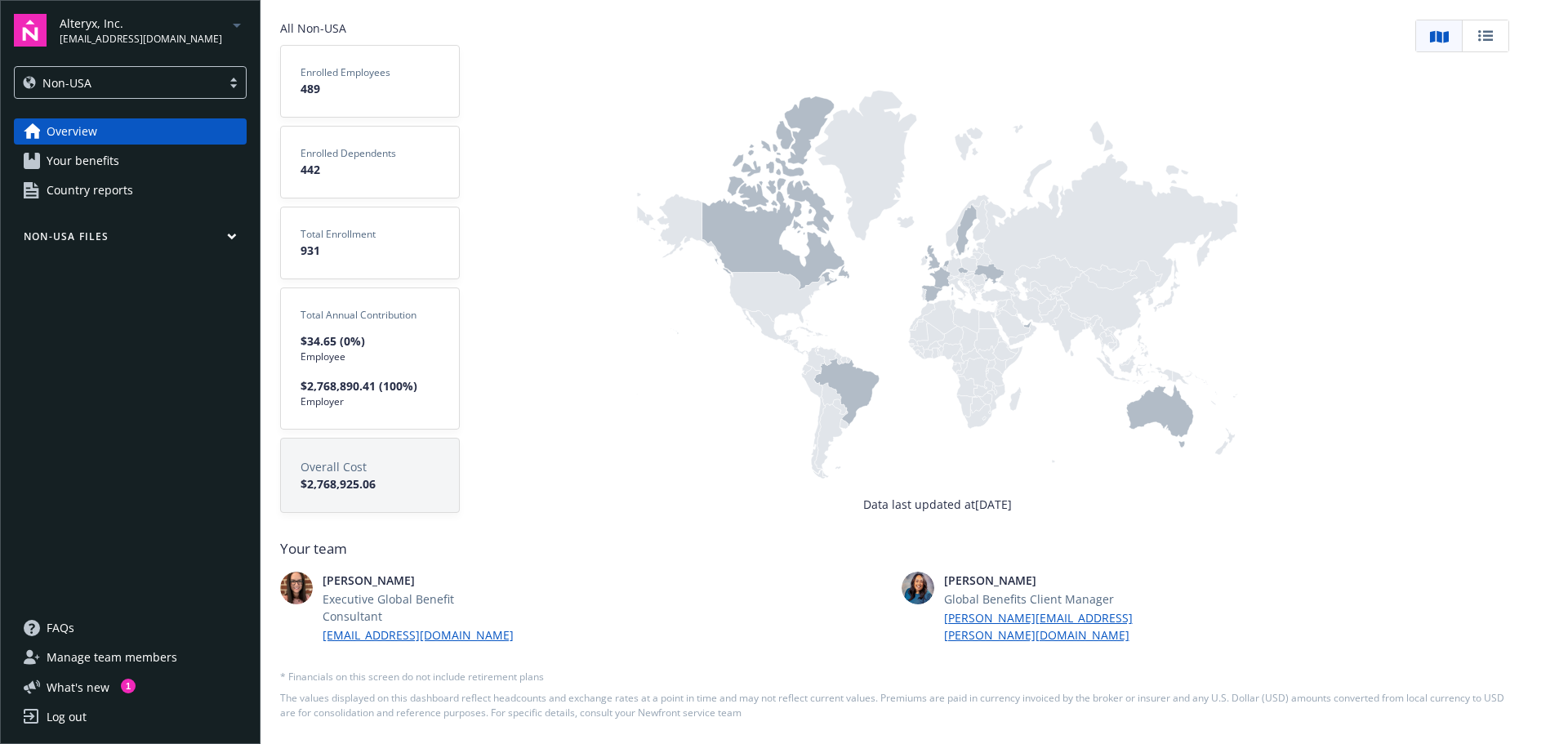
click at [761, 484] on rect at bounding box center [937, 270] width 602 height 452
click at [602, 358] on div "Data last updated at September 26, 2025" at bounding box center [937, 267] width 955 height 493
click at [91, 164] on span "Your benefits" at bounding box center [83, 160] width 72 height 26
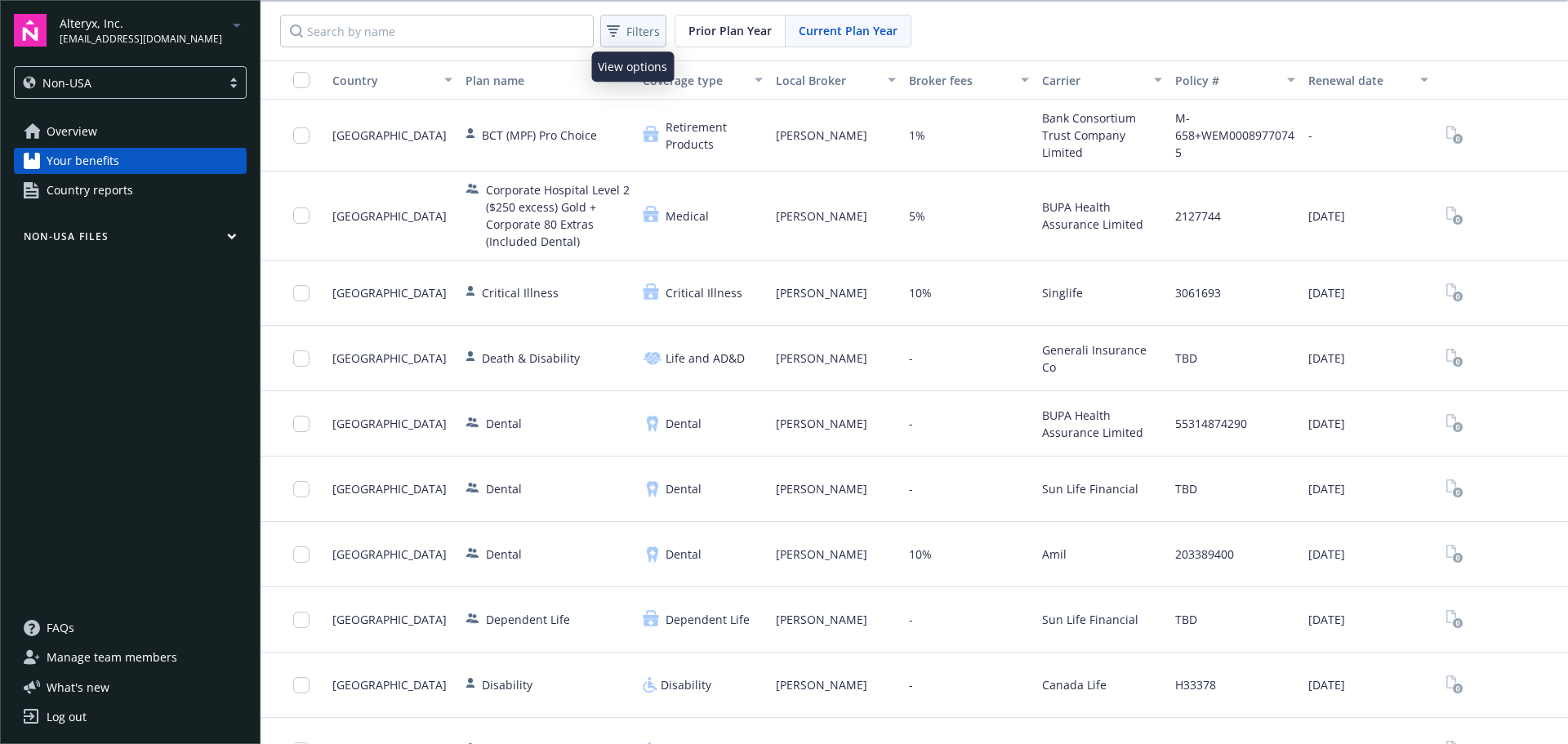
click at [644, 38] on span "Filters" at bounding box center [643, 31] width 33 height 17
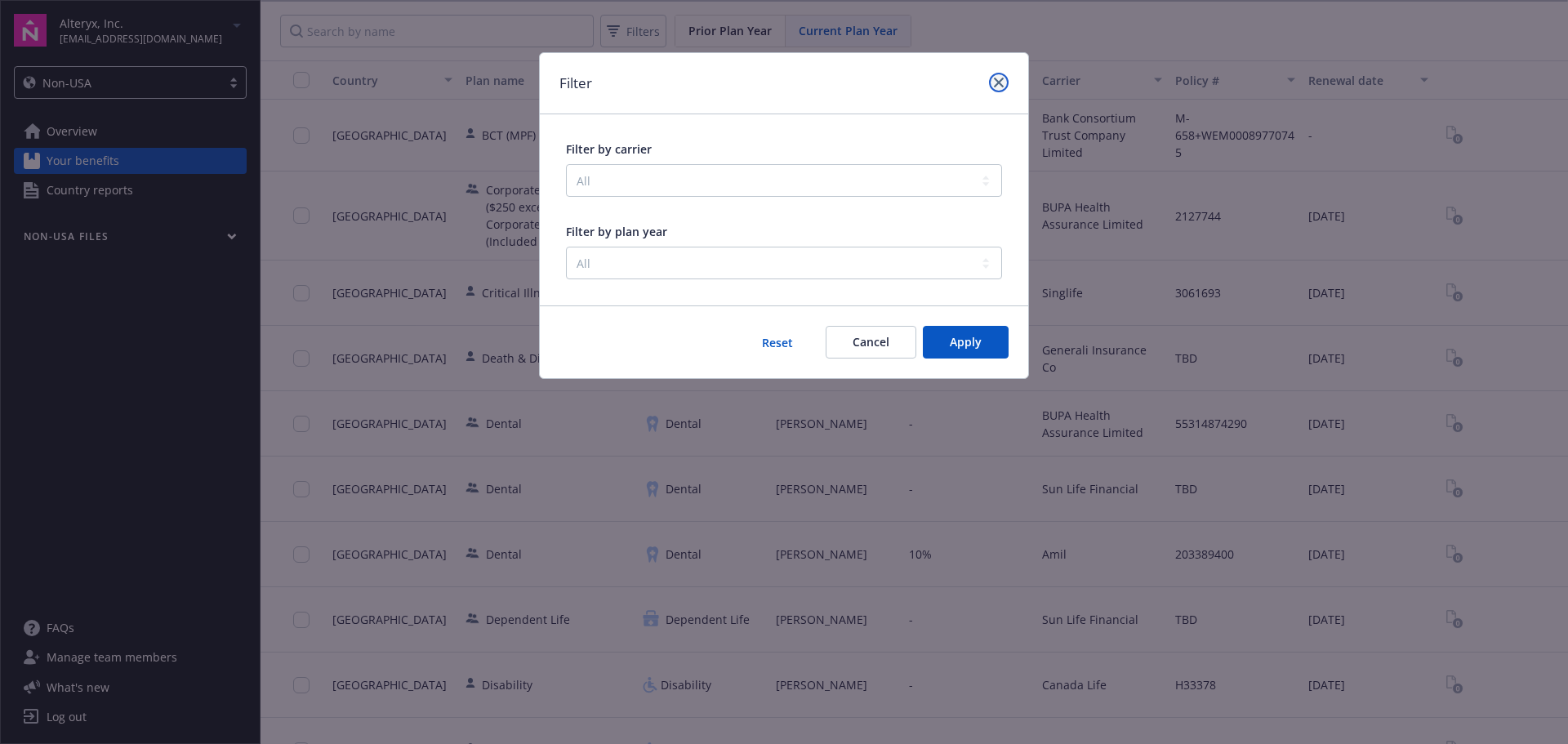
click at [1006, 82] on link "close" at bounding box center [999, 82] width 20 height 20
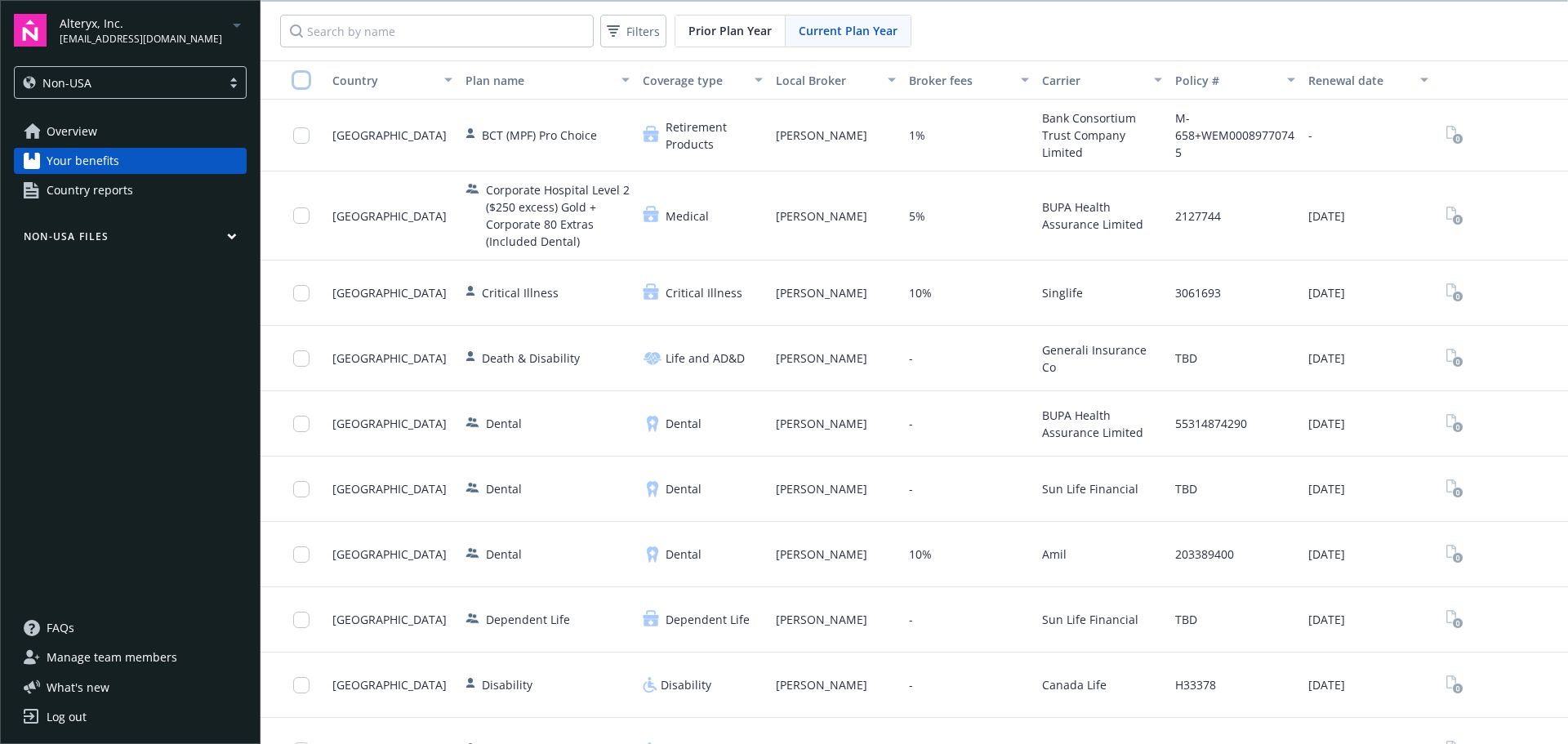
click at [308, 81] on input "checkbox" at bounding box center [301, 79] width 16 height 16
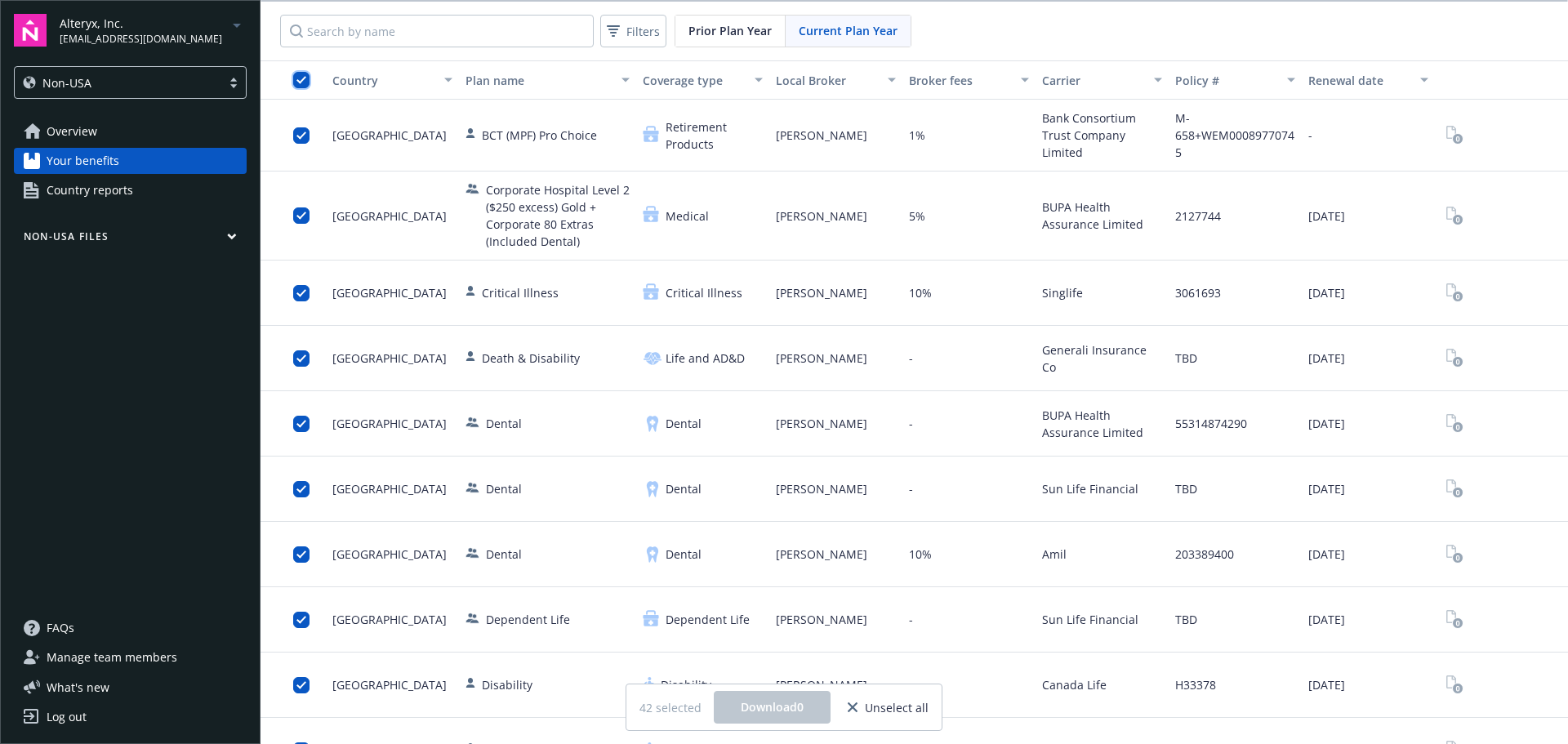
click at [302, 81] on input "checkbox" at bounding box center [301, 79] width 16 height 16
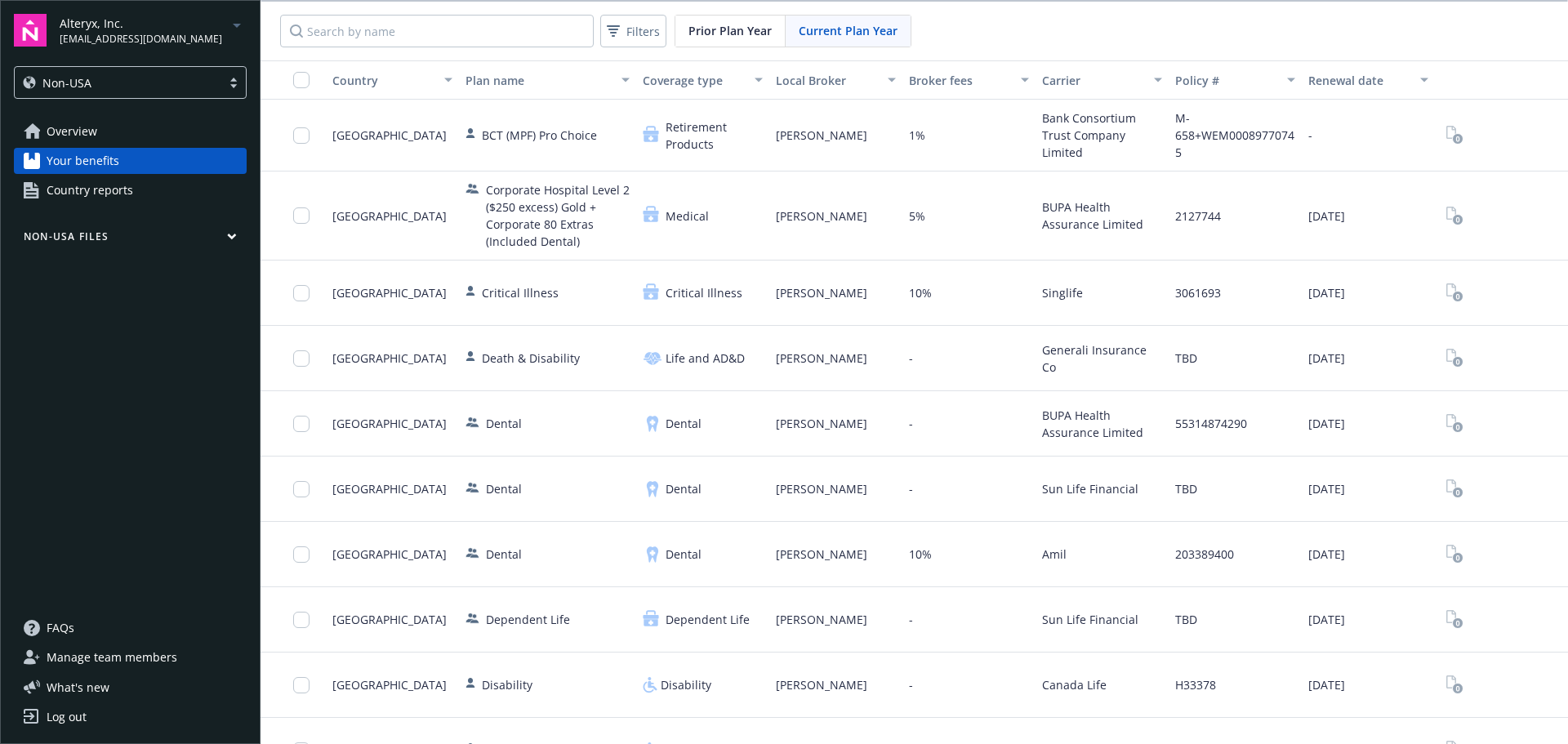
click at [341, 77] on div "Country" at bounding box center [383, 80] width 102 height 17
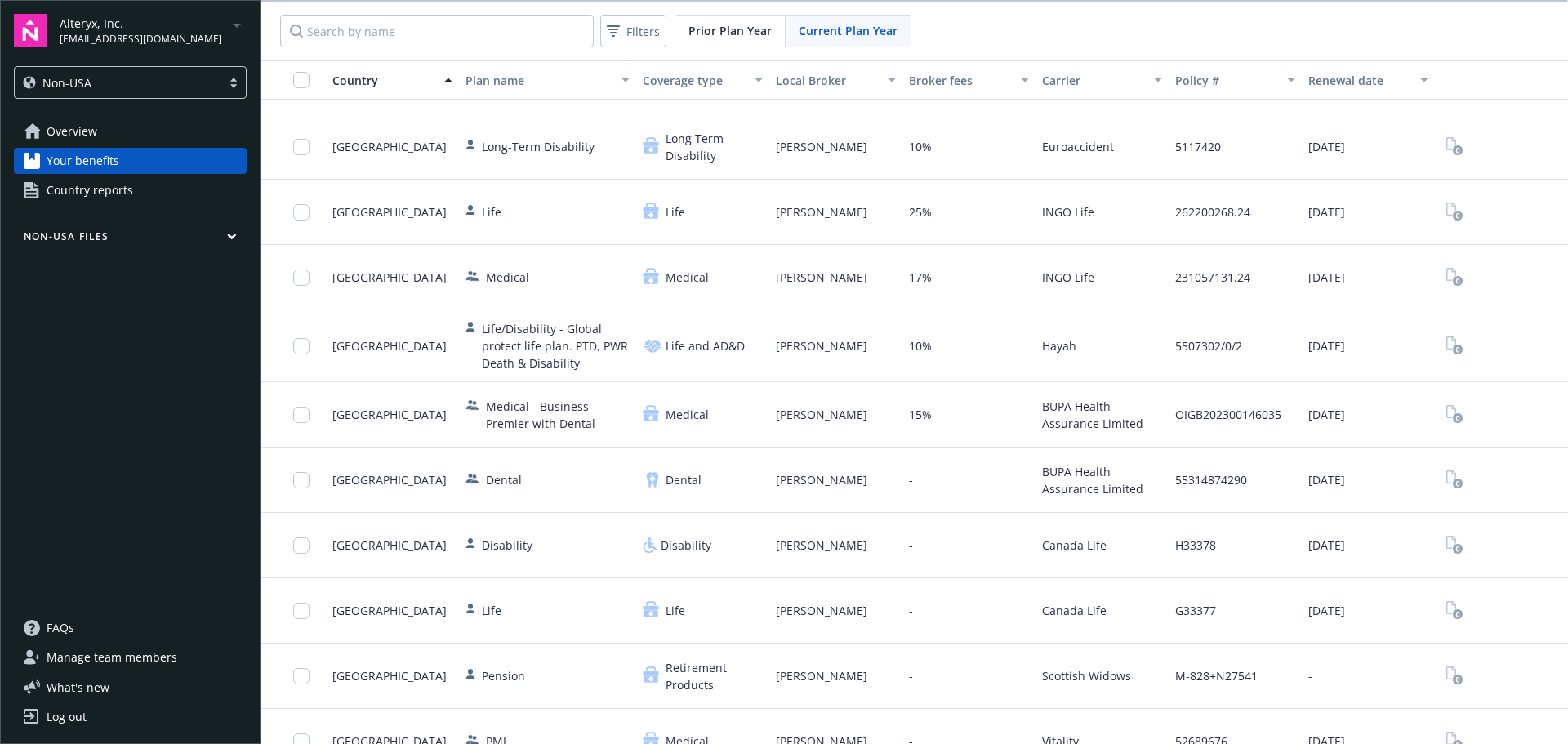
scroll to position [2105, 0]
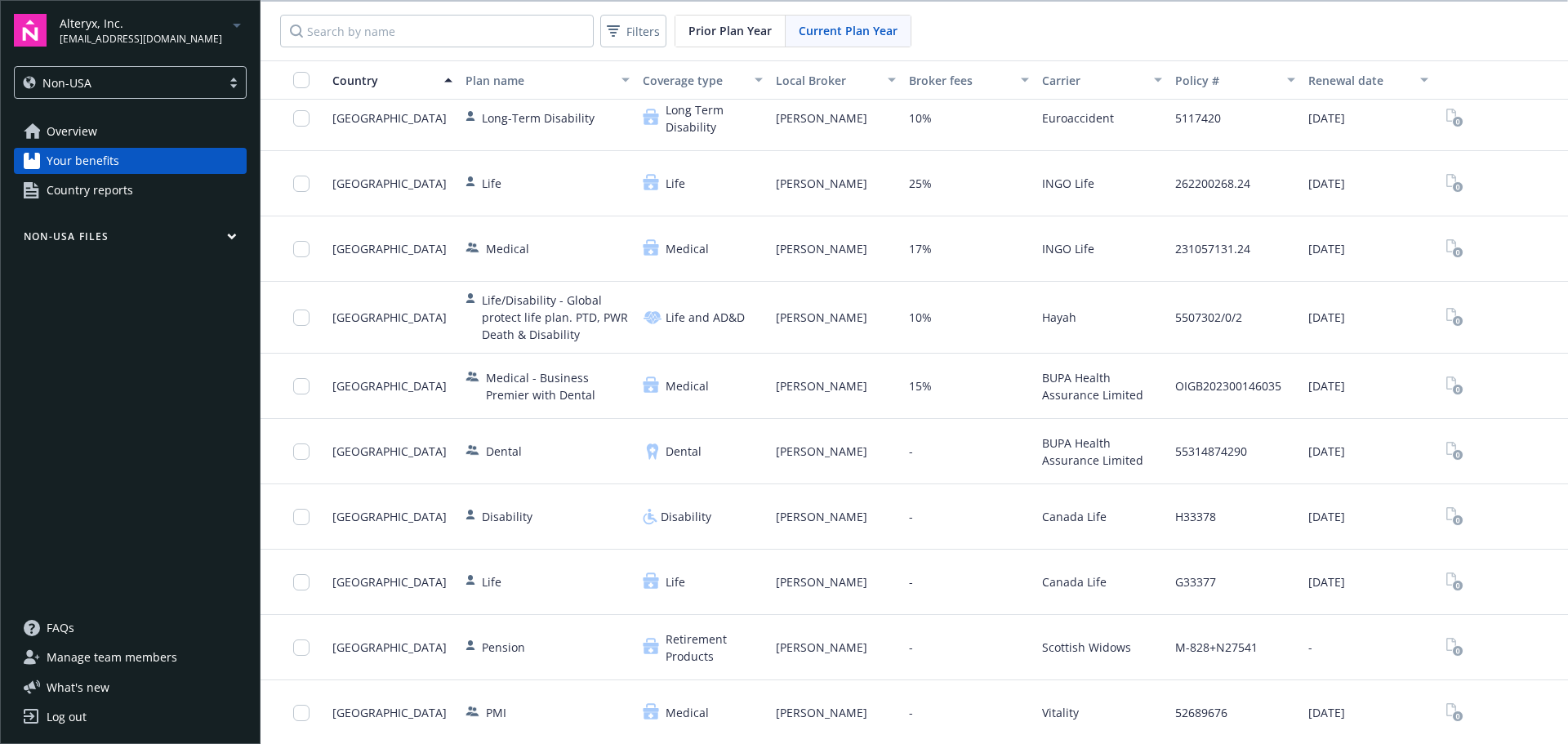
click at [672, 657] on span "Retirement Products" at bounding box center [714, 648] width 97 height 34
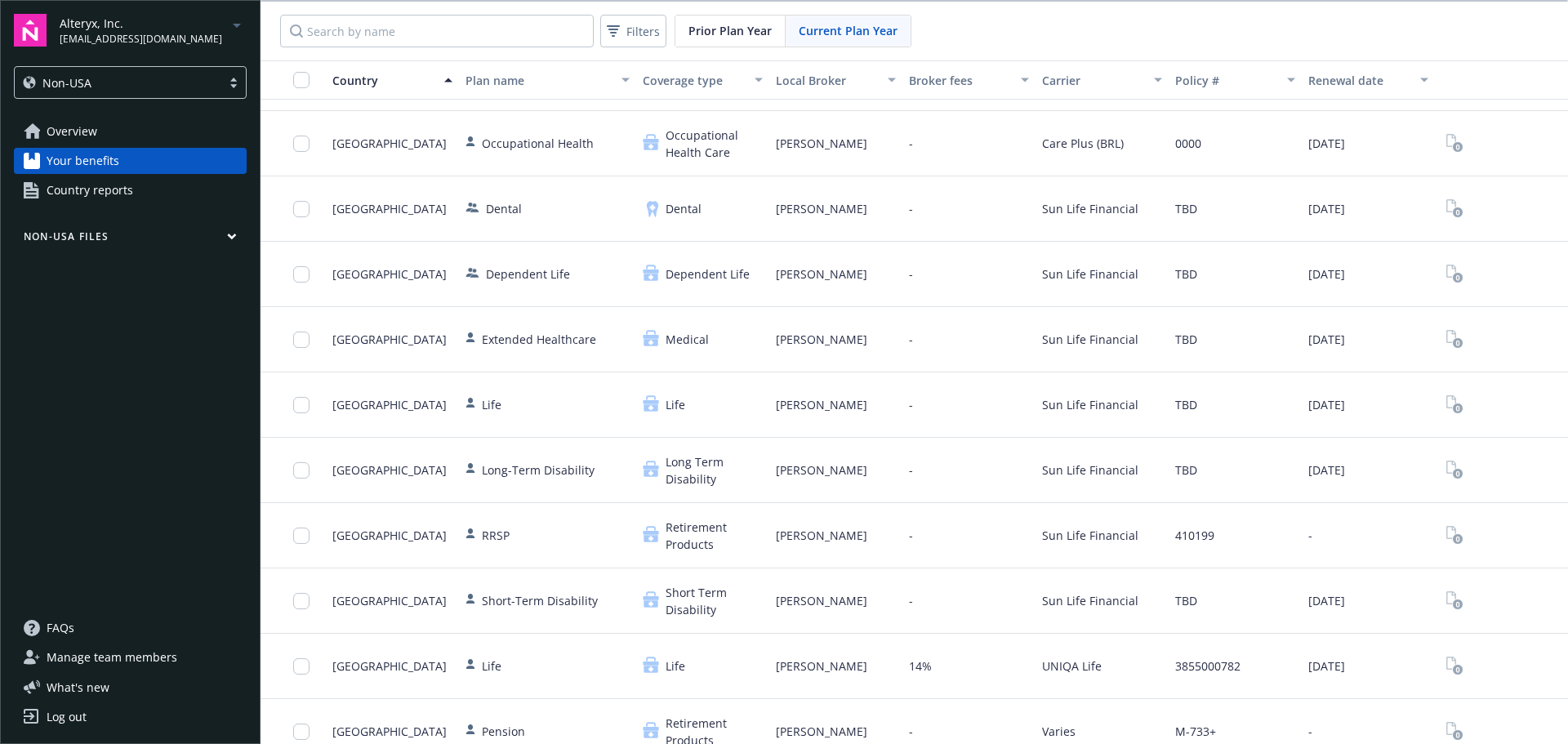
scroll to position [409, 0]
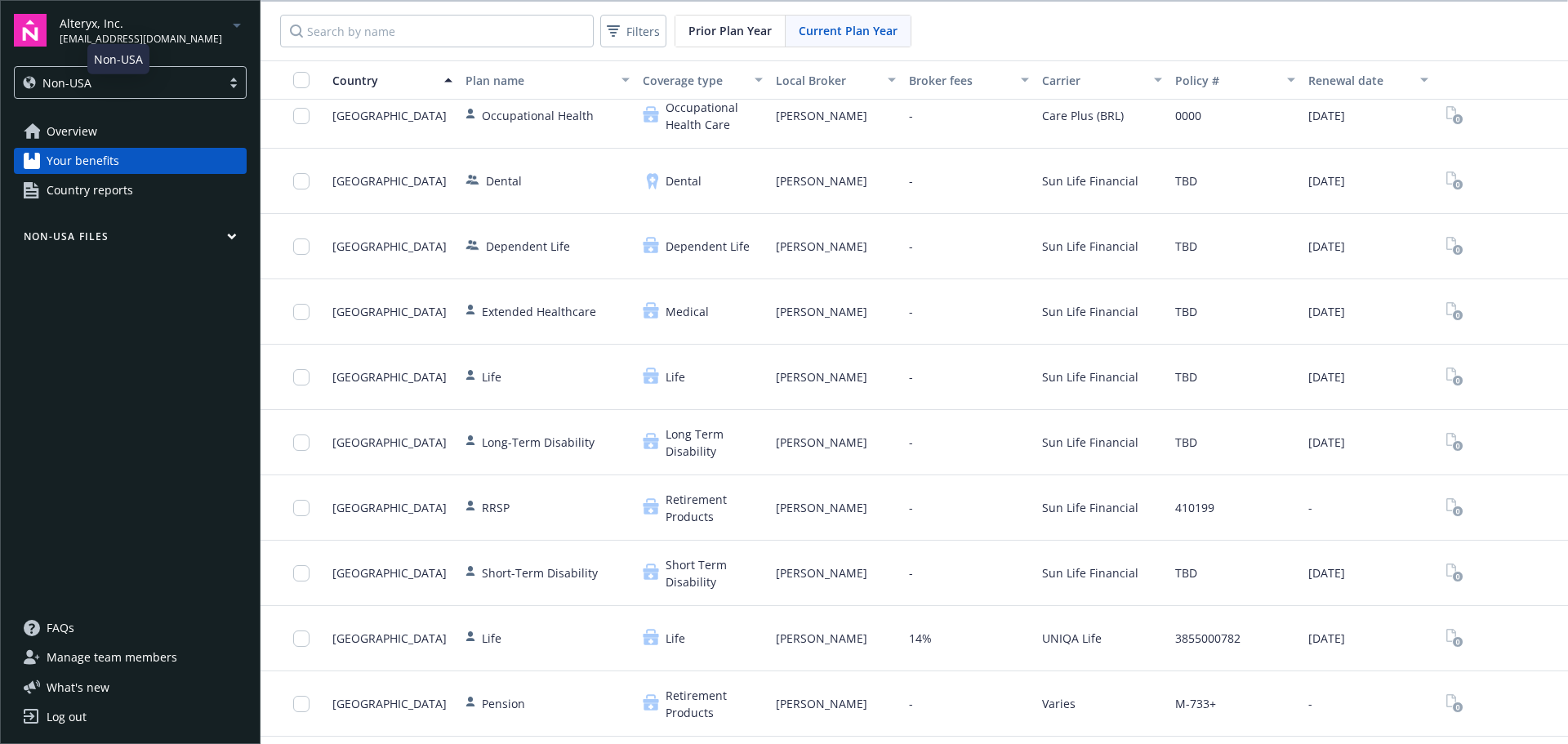
click at [78, 127] on span "Overview" at bounding box center [71, 131] width 50 height 26
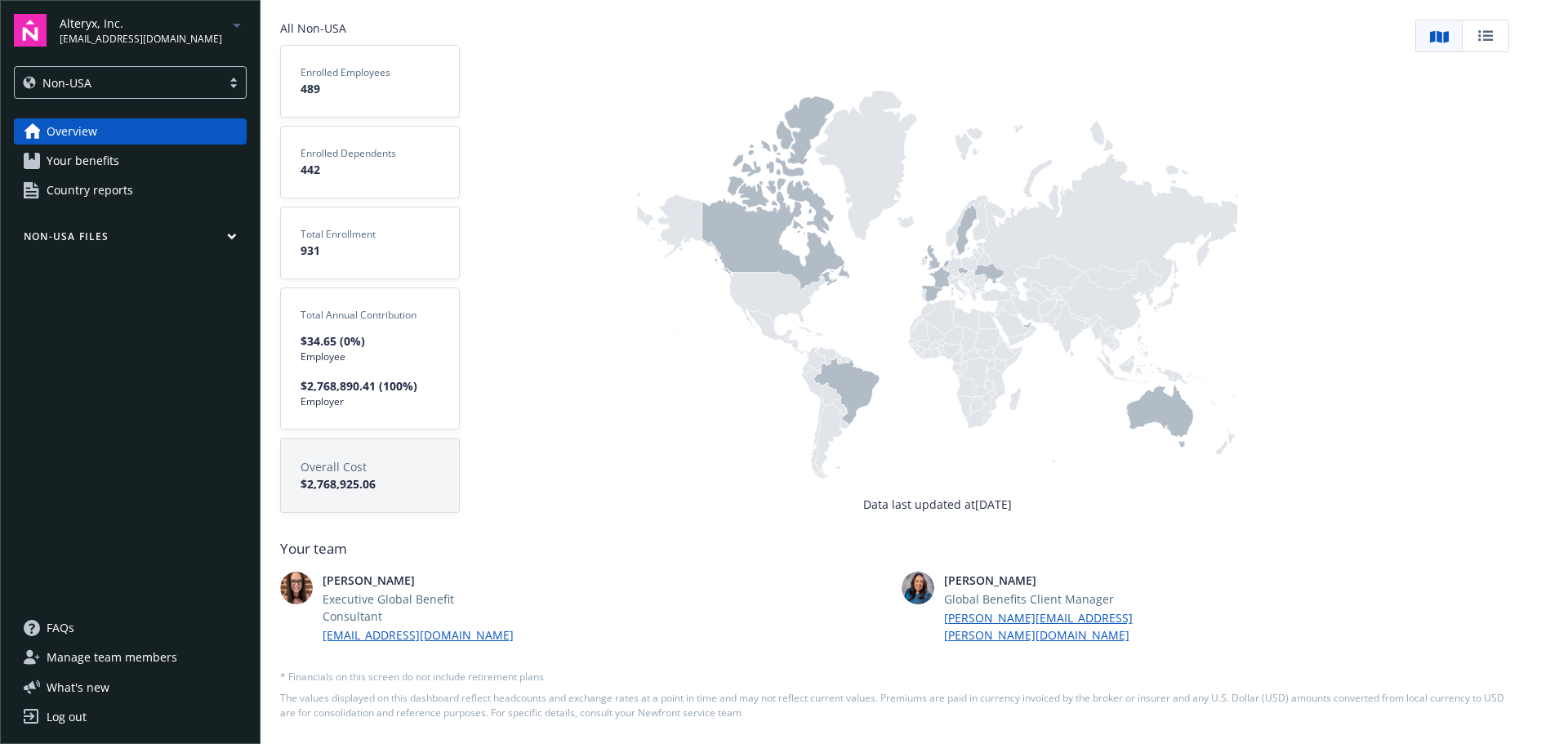
click at [1034, 333] on icon at bounding box center [1030, 330] width 13 height 17
click at [1029, 329] on icon at bounding box center [1027, 325] width 9 height 7
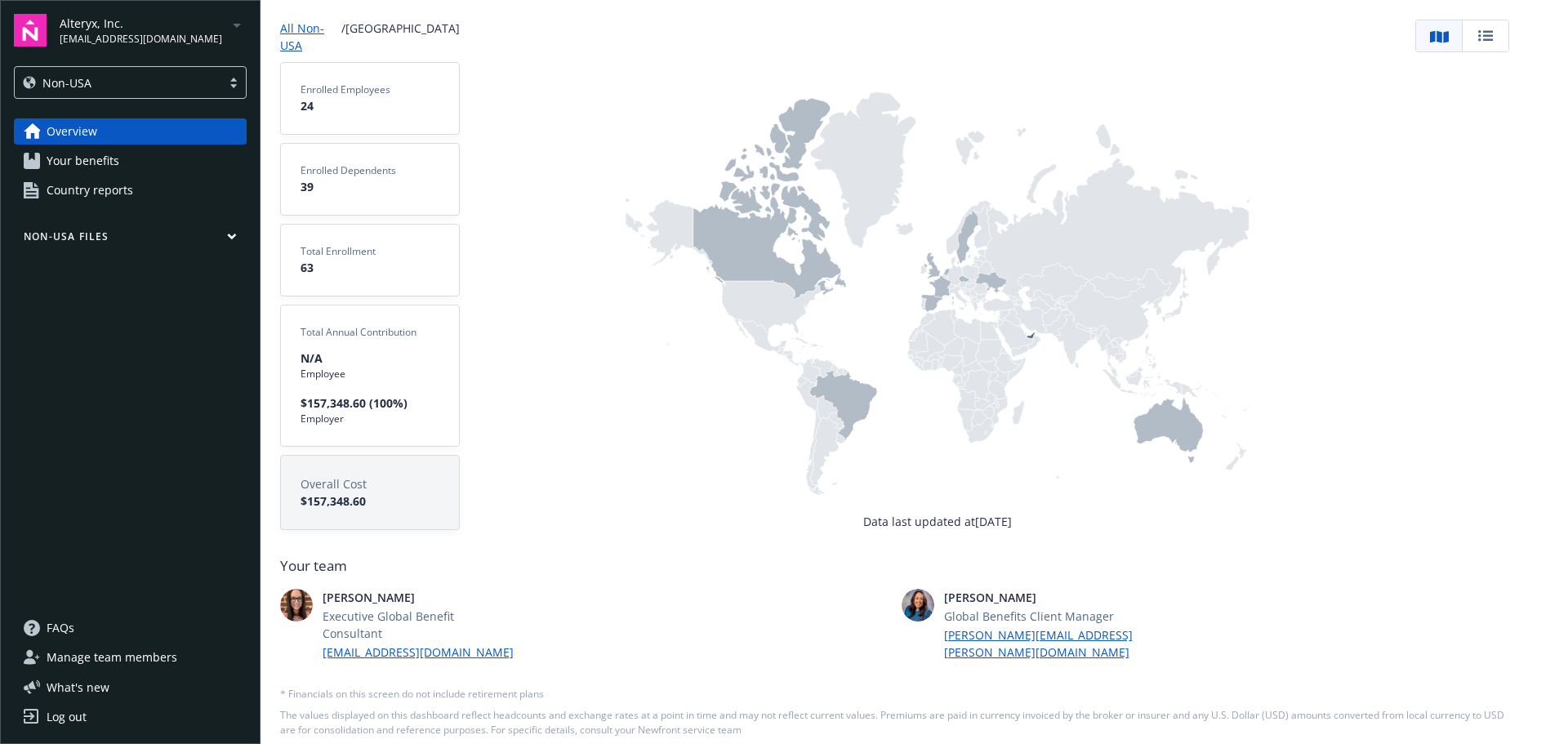
click at [851, 402] on icon at bounding box center [843, 405] width 68 height 71
